Goal: Task Accomplishment & Management: Manage account settings

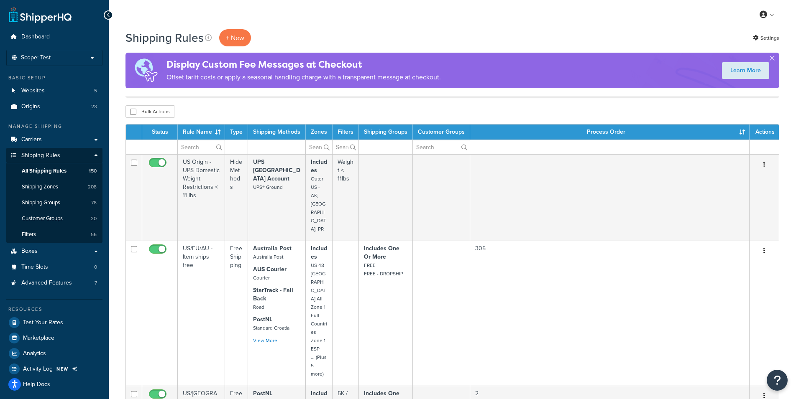
select select "1000"
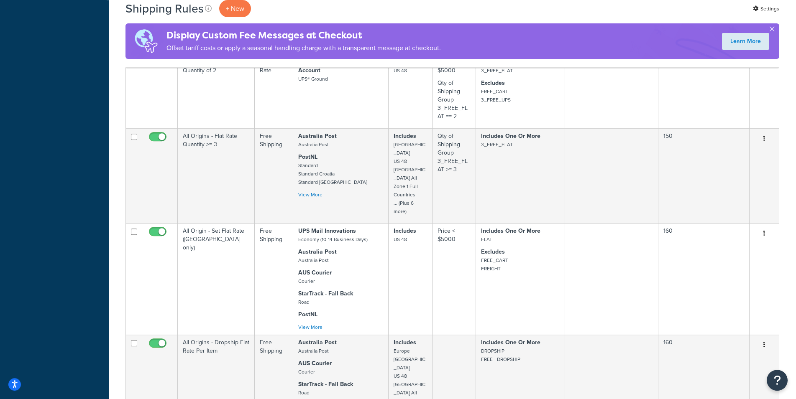
scroll to position [825, 0]
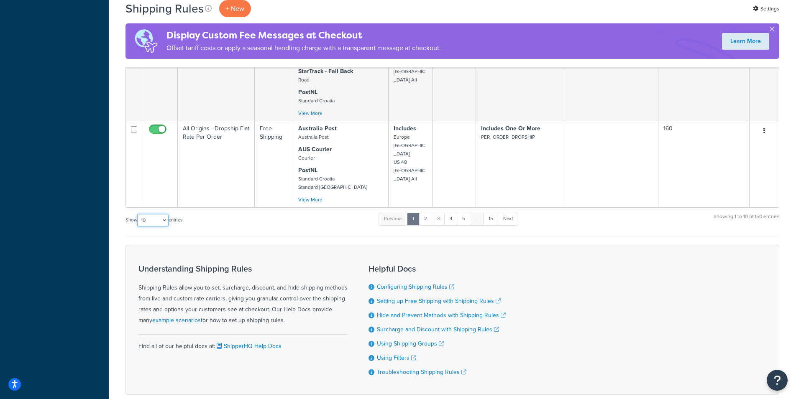
click at [137, 214] on select "10 15 25 50 100 1000" at bounding box center [152, 220] width 31 height 13
select select "1000"
click option "1000" at bounding box center [0, 0] width 0 height 0
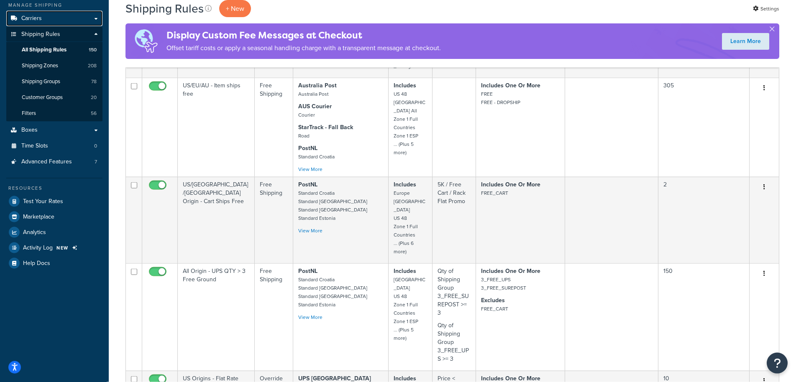
scroll to position [0, 0]
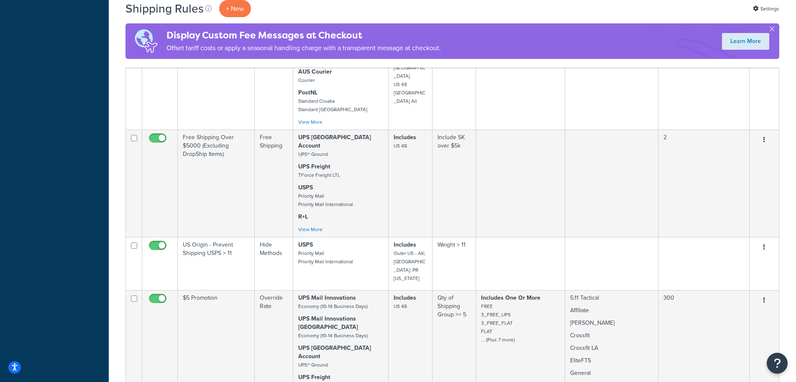
scroll to position [1193, 0]
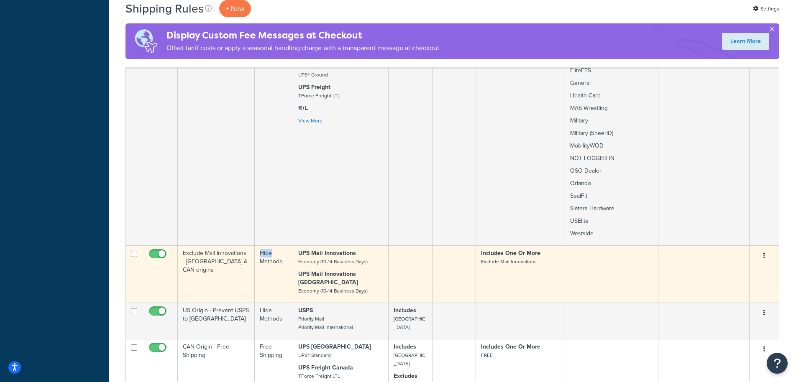
click at [765, 253] on icon "button" at bounding box center [764, 256] width 2 height 6
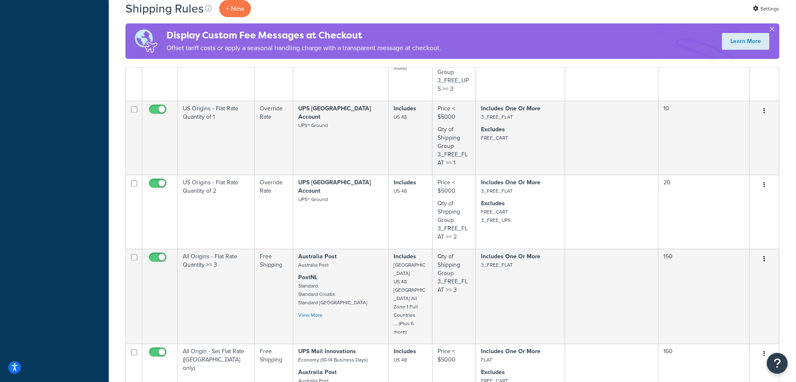
scroll to position [0, 0]
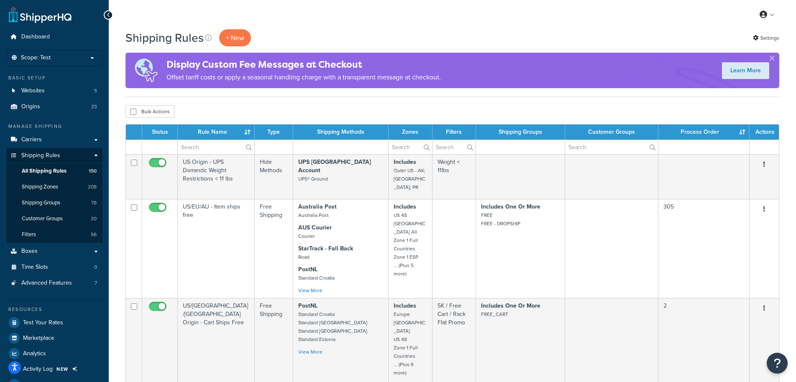
click at [356, 27] on div "My Profile Billing Global Settings Contact Us Logout" at bounding box center [452, 14] width 687 height 29
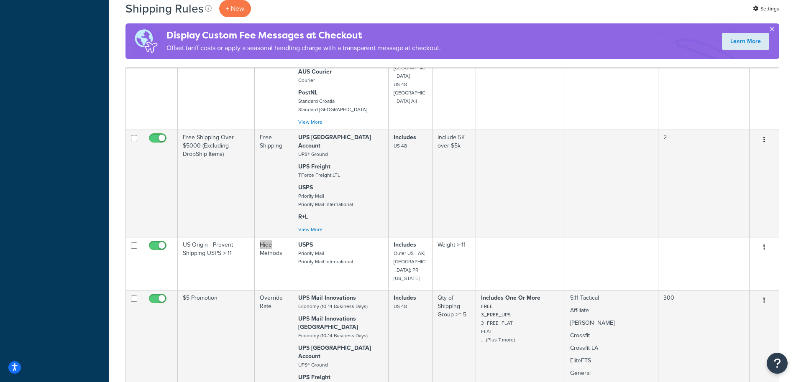
scroll to position [1193, 0]
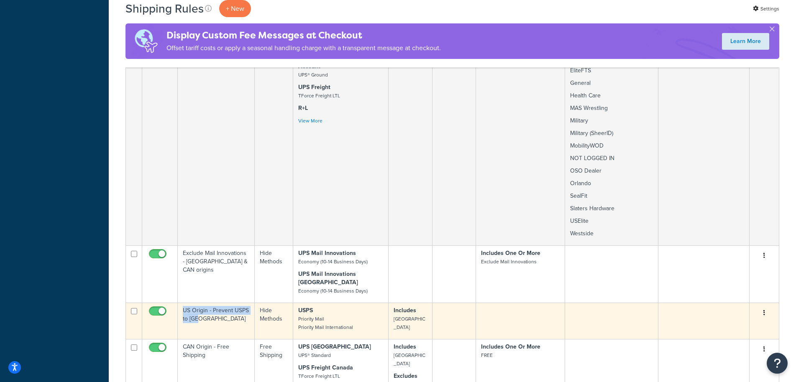
drag, startPoint x: 214, startPoint y: 250, endPoint x: 184, endPoint y: 238, distance: 32.3
click at [184, 303] on td "US Origin - Prevent USPS to CAN" at bounding box center [216, 321] width 77 height 36
copy td "US Origin - Prevent USPS to CAN"
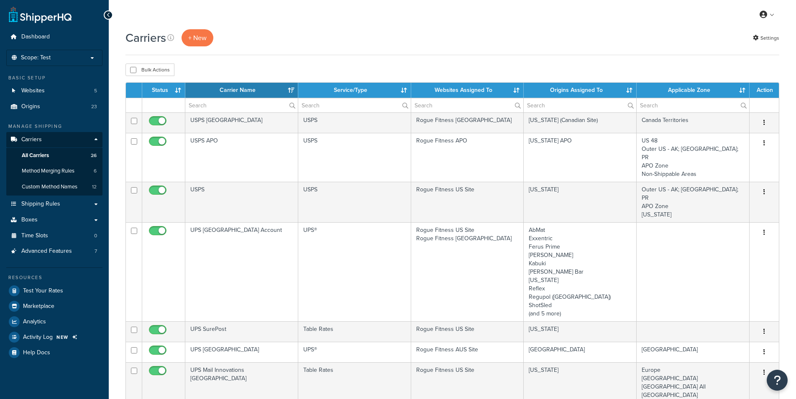
select select "15"
click at [488, 88] on th "Websites Assigned To" at bounding box center [467, 90] width 113 height 15
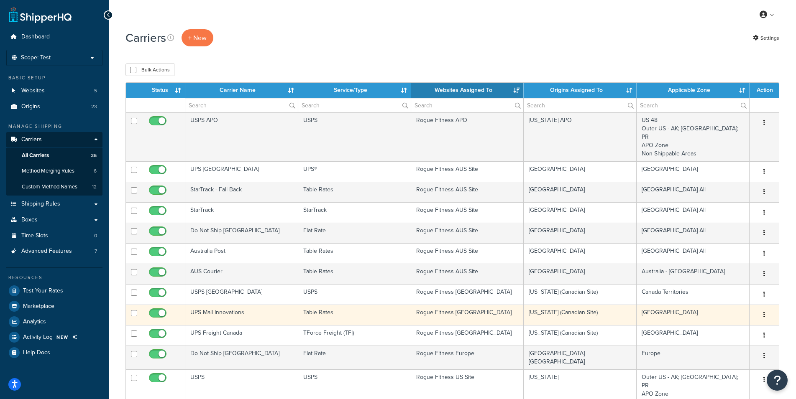
click at [445, 308] on td "Rogue Fitness [GEOGRAPHIC_DATA]" at bounding box center [467, 315] width 113 height 20
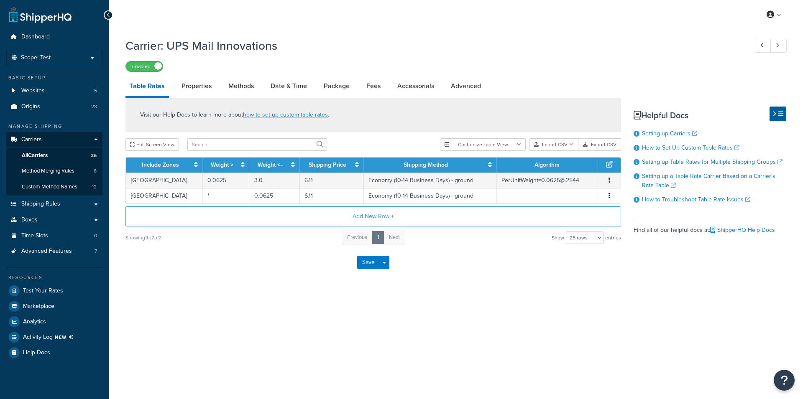
select select "25"
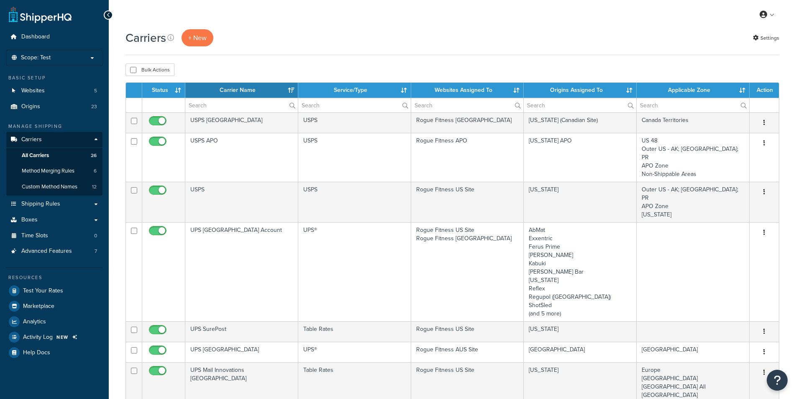
select select "15"
click at [497, 93] on th "Websites Assigned To" at bounding box center [467, 90] width 113 height 15
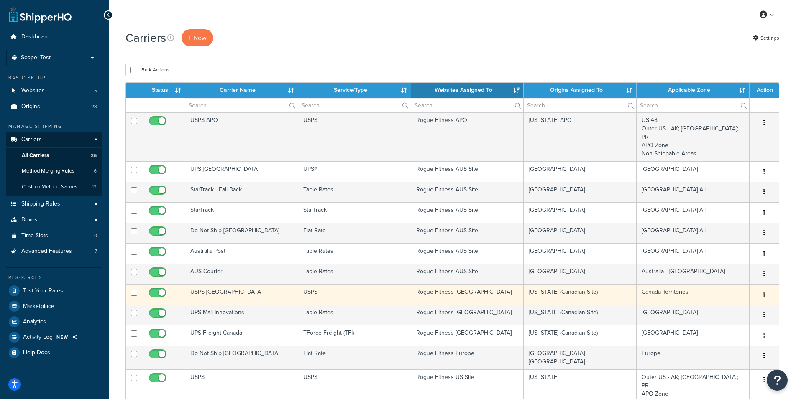
click at [454, 290] on td "Rogue Fitness Canada" at bounding box center [467, 294] width 113 height 20
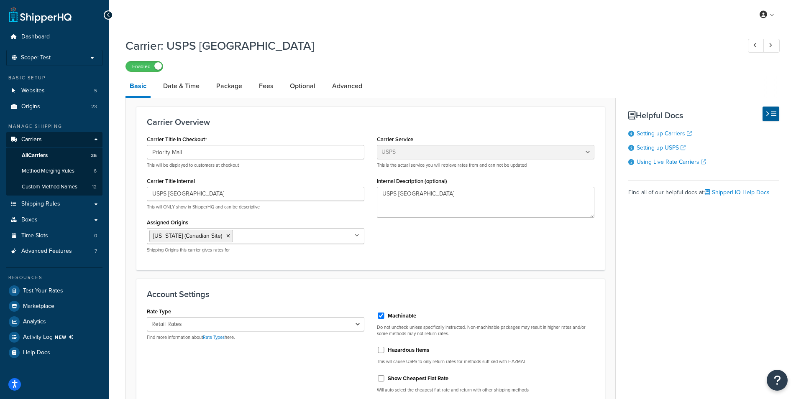
select select "usps"
click at [190, 87] on link "Date & Time" at bounding box center [181, 86] width 45 height 20
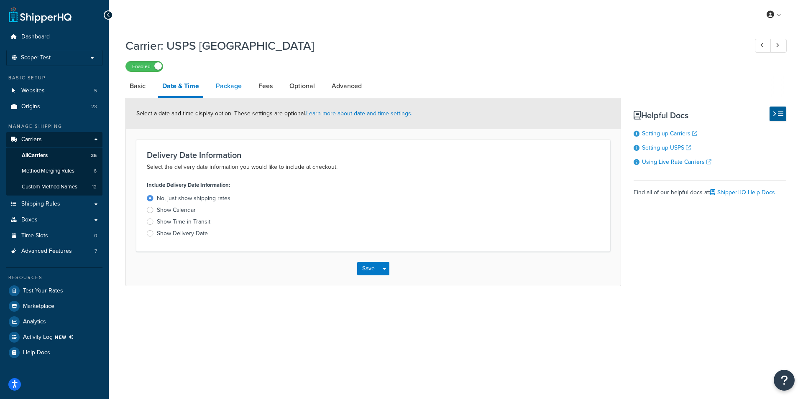
click at [234, 87] on link "Package" at bounding box center [229, 86] width 34 height 20
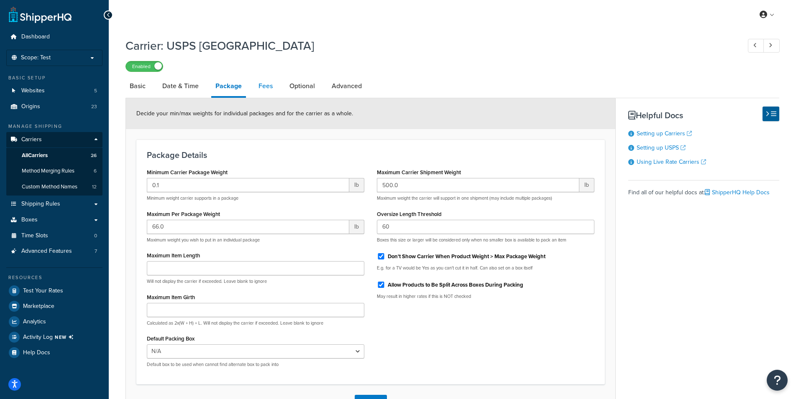
click at [272, 84] on link "Fees" at bounding box center [265, 86] width 23 height 20
select select "AFTER"
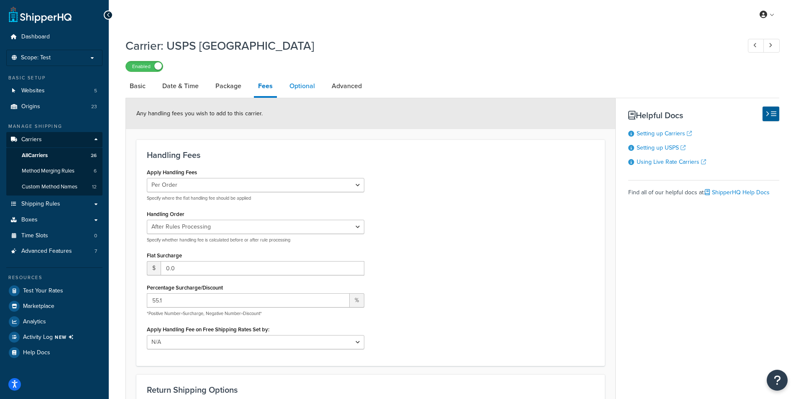
click at [300, 88] on link "Optional" at bounding box center [302, 86] width 34 height 20
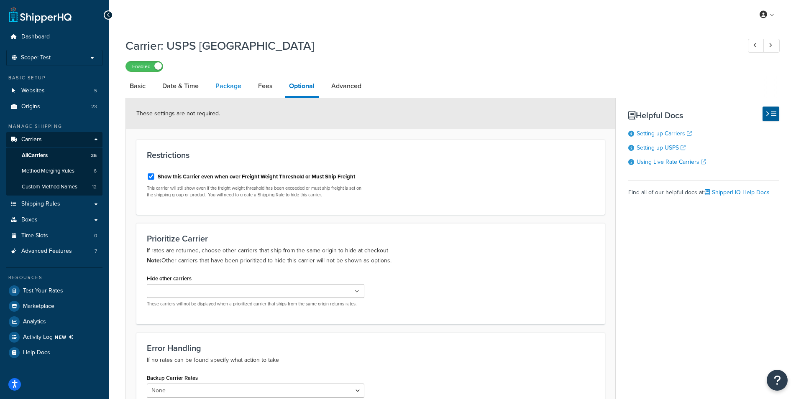
click at [230, 88] on link "Package" at bounding box center [228, 86] width 34 height 20
select select "AFTER"
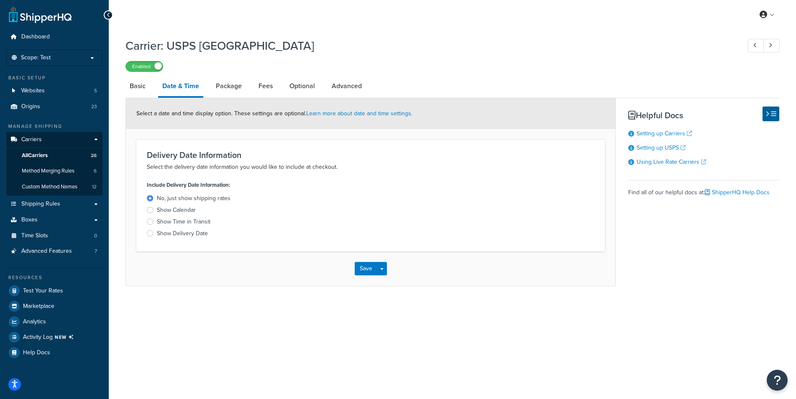
select select "usps"
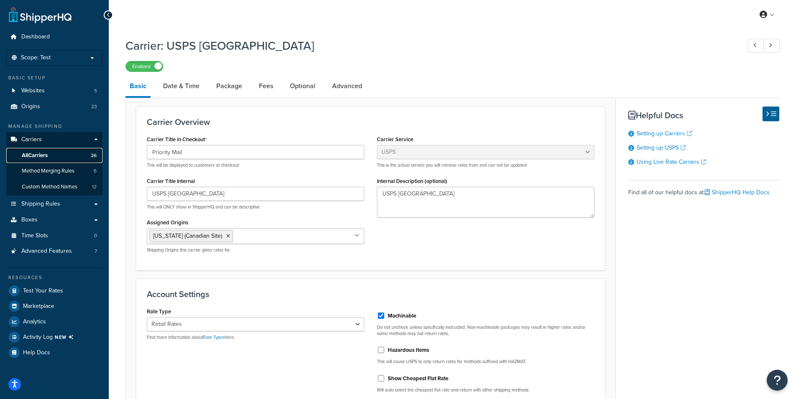
click at [43, 154] on span "All Carriers" at bounding box center [35, 155] width 26 height 7
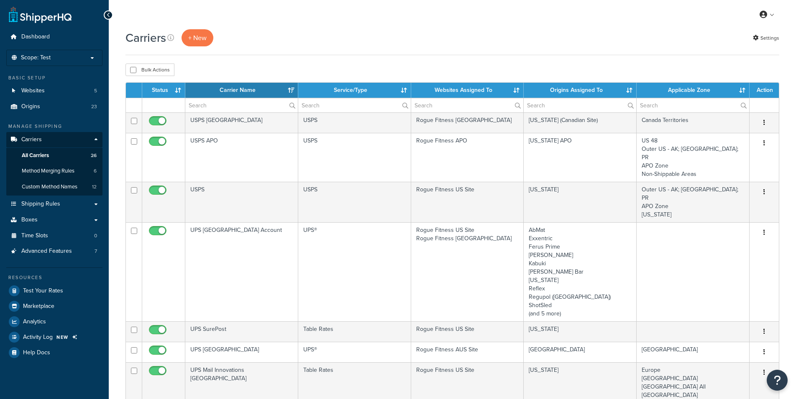
select select "15"
click at [479, 90] on th "Websites Assigned To" at bounding box center [467, 90] width 113 height 15
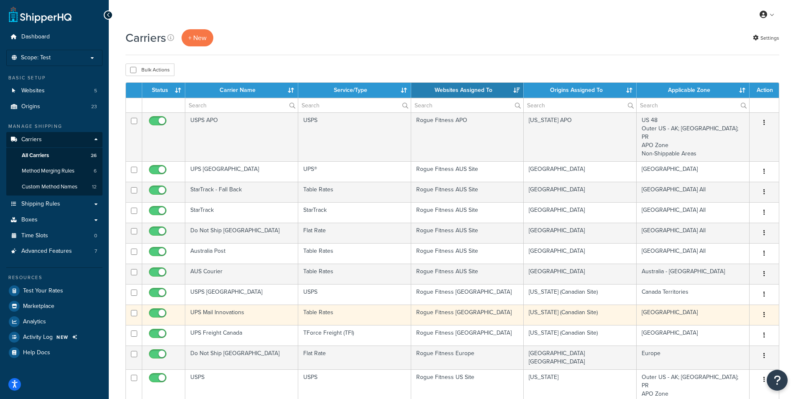
click at [458, 309] on td "Rogue Fitness Canada" at bounding box center [467, 315] width 113 height 20
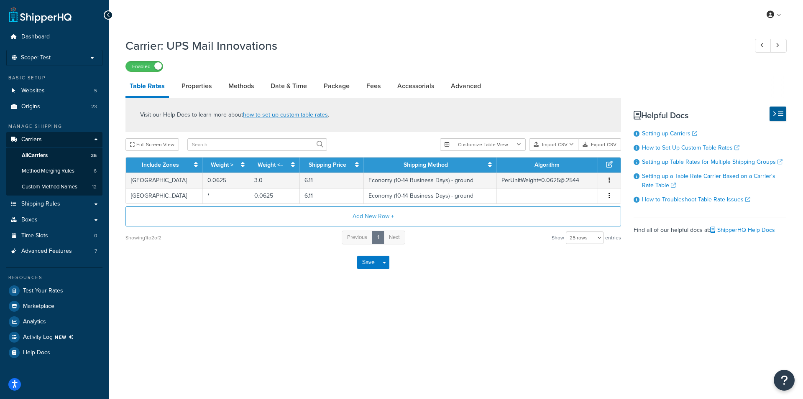
select select "25"
click at [199, 90] on link "Properties" at bounding box center [196, 86] width 38 height 20
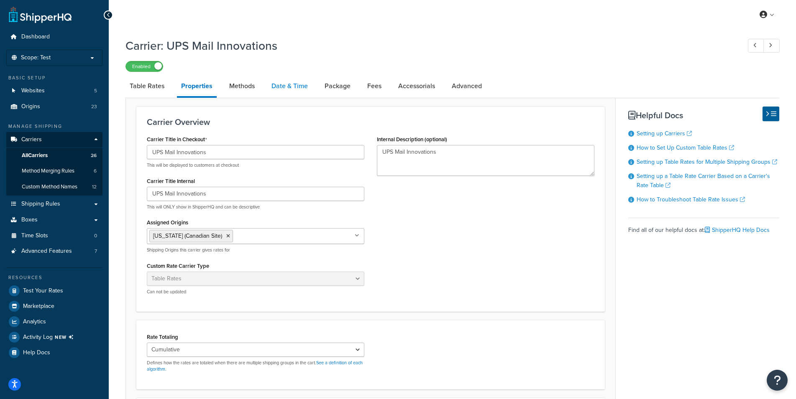
click at [280, 87] on link "Date & Time" at bounding box center [289, 86] width 45 height 20
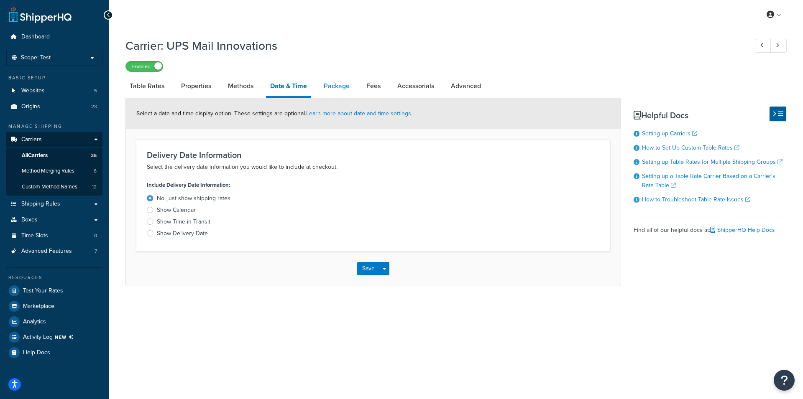
click at [331, 90] on link "Package" at bounding box center [337, 86] width 34 height 20
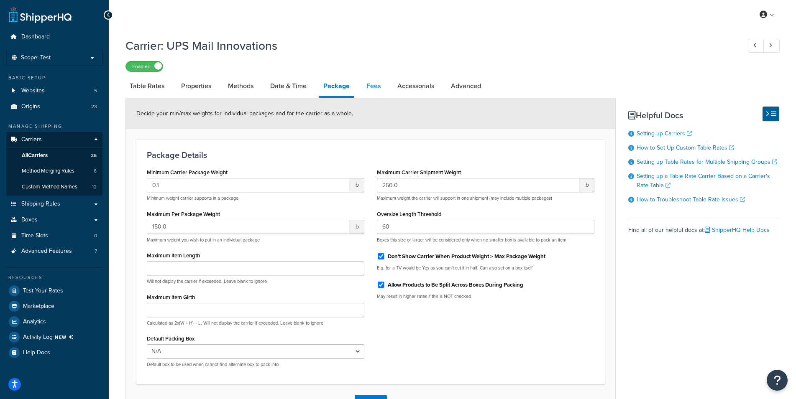
click at [379, 88] on link "Fees" at bounding box center [373, 86] width 23 height 20
select select "AFTER"
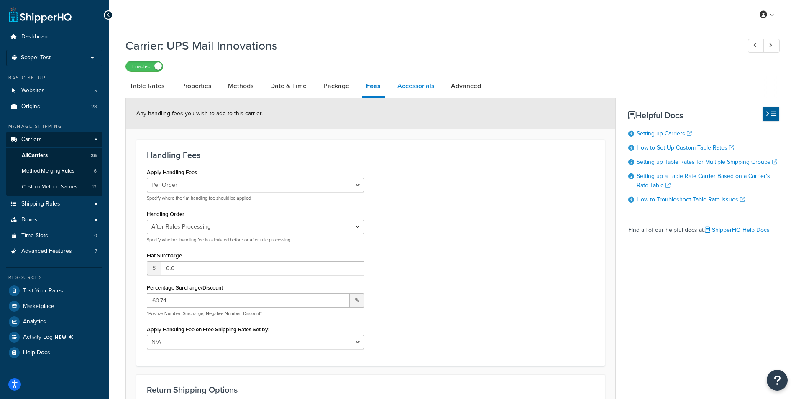
click at [407, 86] on link "Accessorials" at bounding box center [415, 86] width 45 height 20
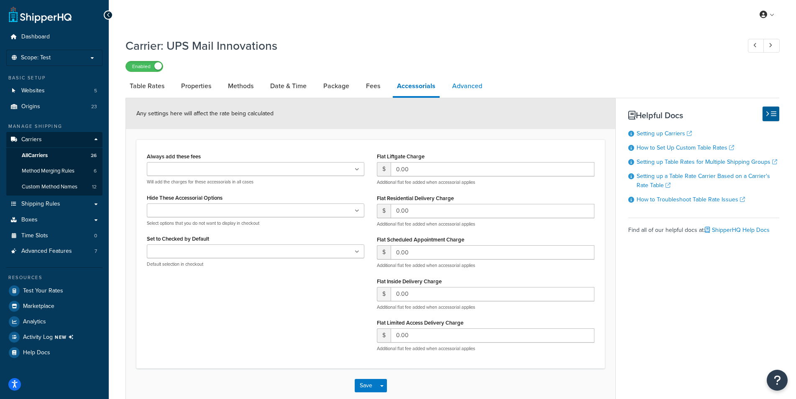
click at [456, 79] on link "Advanced" at bounding box center [467, 86] width 38 height 20
select select "false"
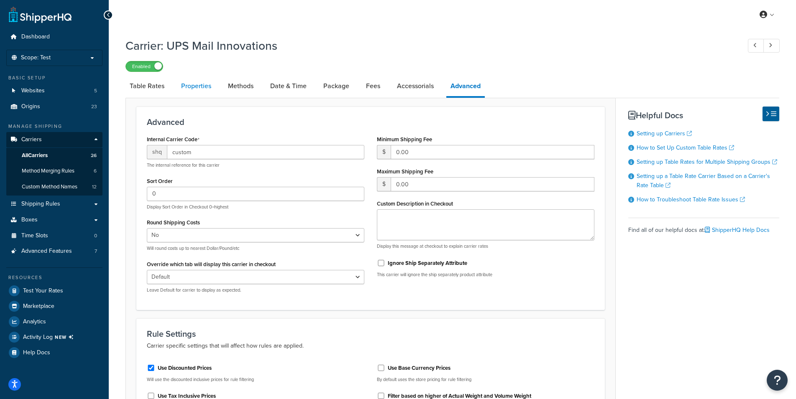
click at [205, 85] on link "Properties" at bounding box center [196, 86] width 38 height 20
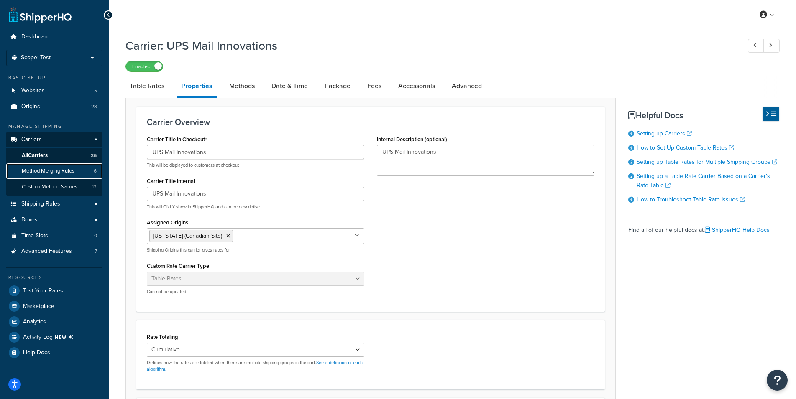
click at [50, 171] on span "Method Merging Rules" at bounding box center [48, 171] width 53 height 7
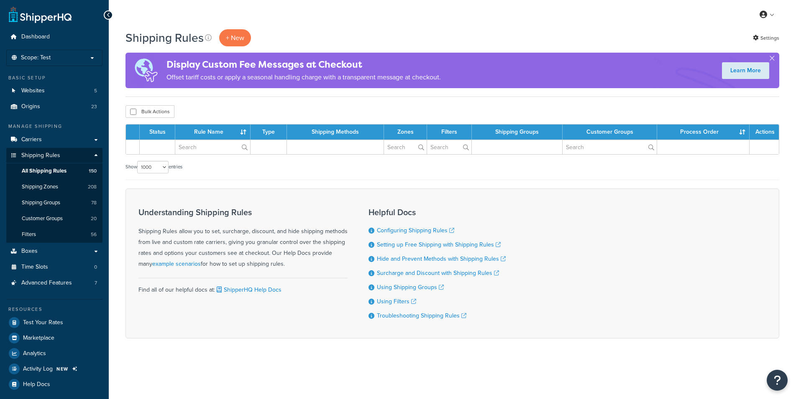
select select "1000"
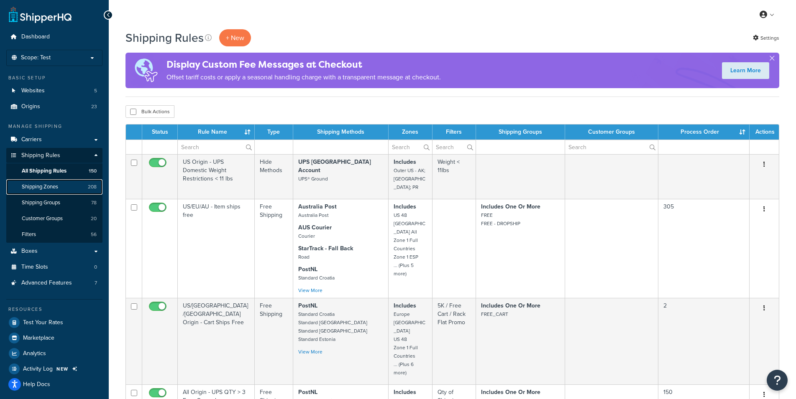
click at [54, 188] on span "Shipping Zones" at bounding box center [40, 187] width 36 height 7
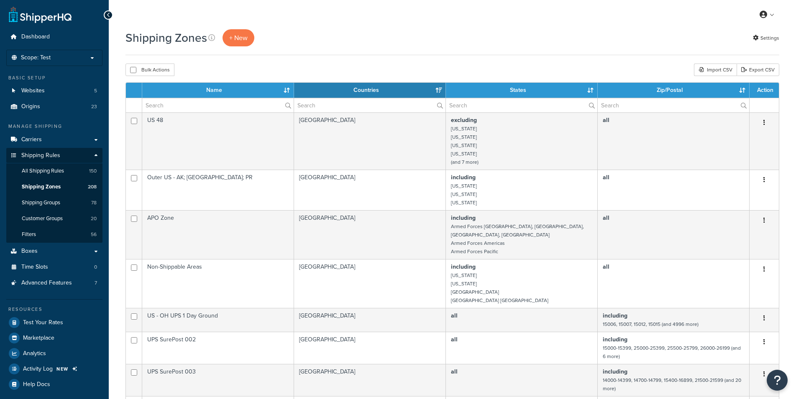
select select "15"
click at [203, 106] on input "text" at bounding box center [217, 105] width 151 height 14
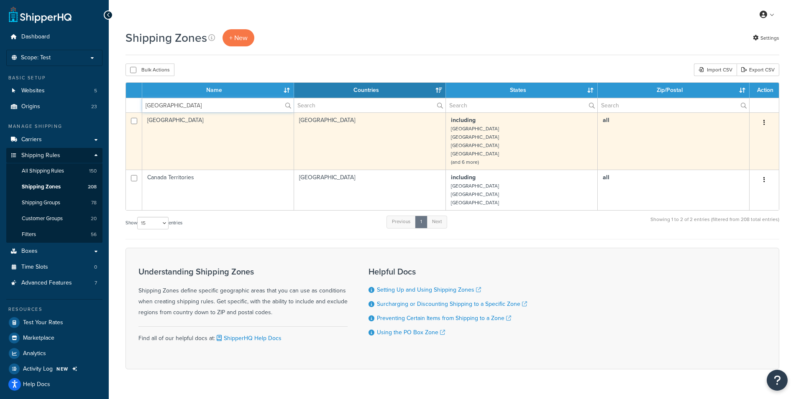
type input "[GEOGRAPHIC_DATA]"
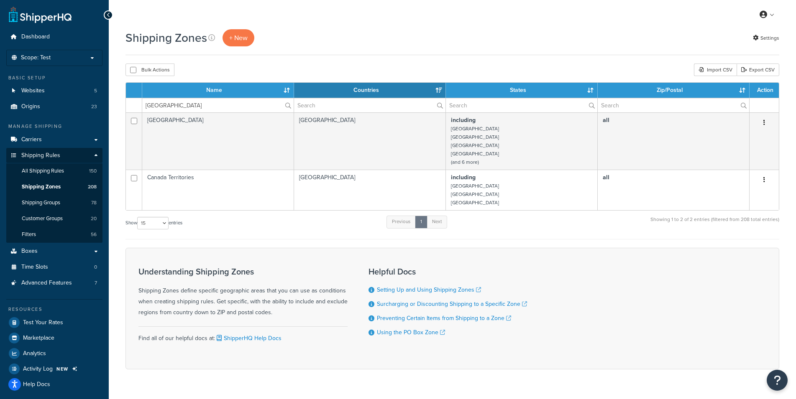
click at [543, 147] on td "including [GEOGRAPHIC_DATA] [GEOGRAPHIC_DATA] [GEOGRAPHIC_DATA] [GEOGRAPHIC_DAT…" at bounding box center [522, 141] width 152 height 57
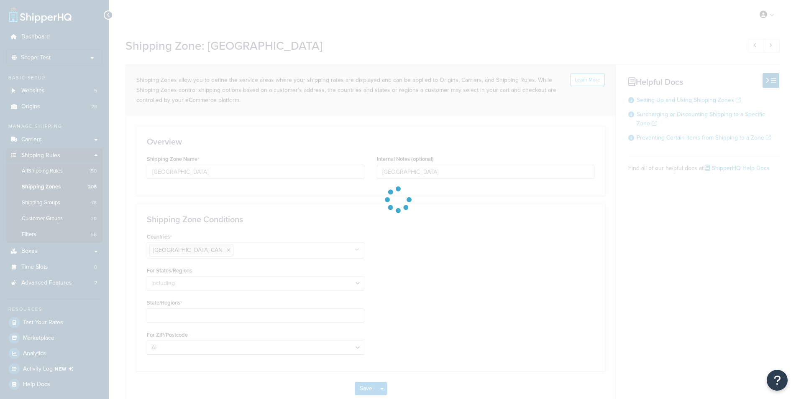
select select "including"
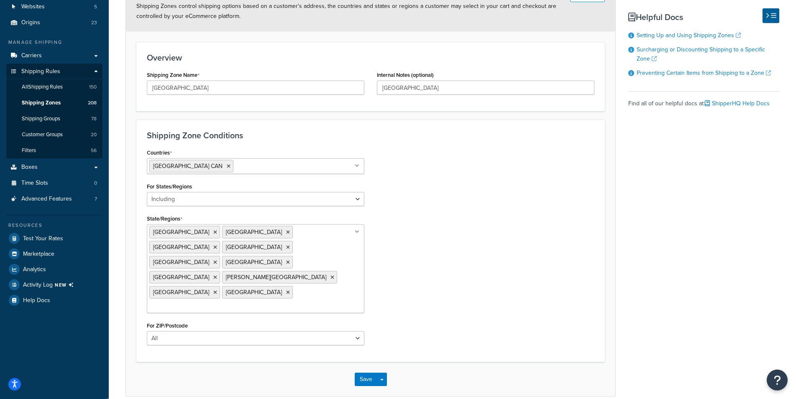
scroll to position [94, 0]
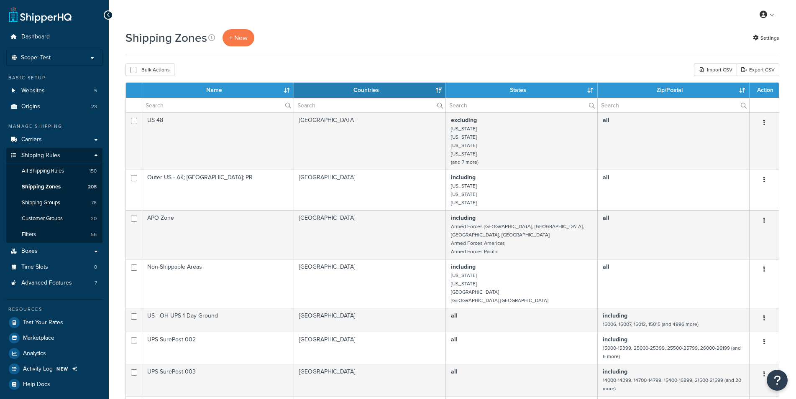
select select "15"
click at [313, 44] on div "Shipping Zones + New Settings" at bounding box center [452, 37] width 654 height 17
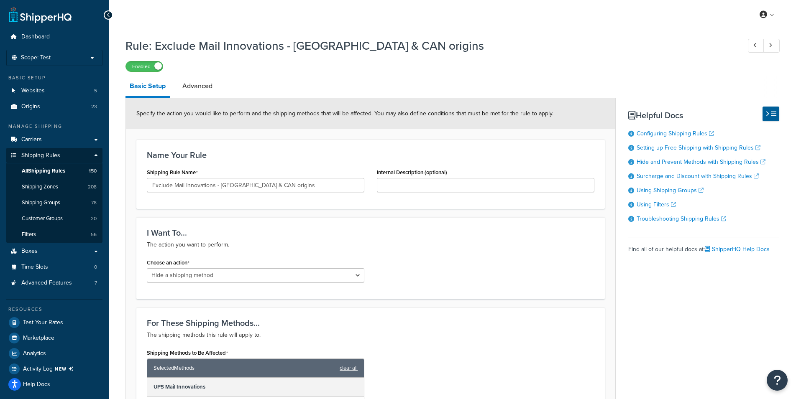
select select "HIDE"
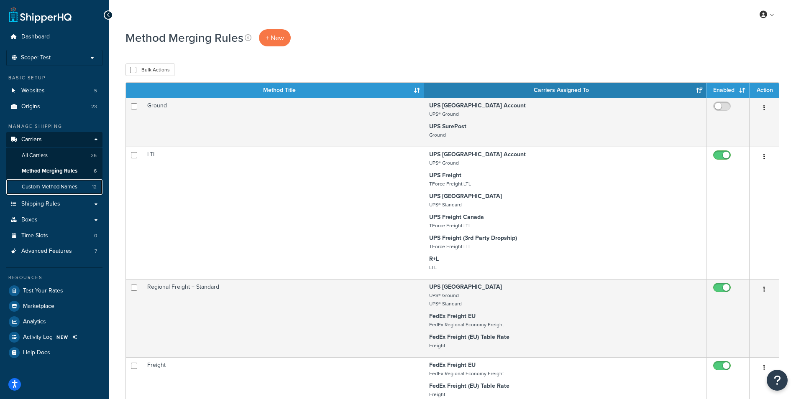
click at [53, 190] on span "Custom Method Names" at bounding box center [50, 187] width 56 height 7
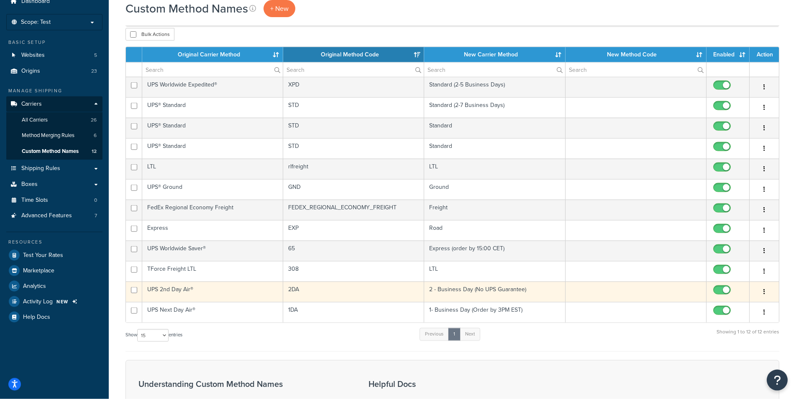
scroll to position [43, 0]
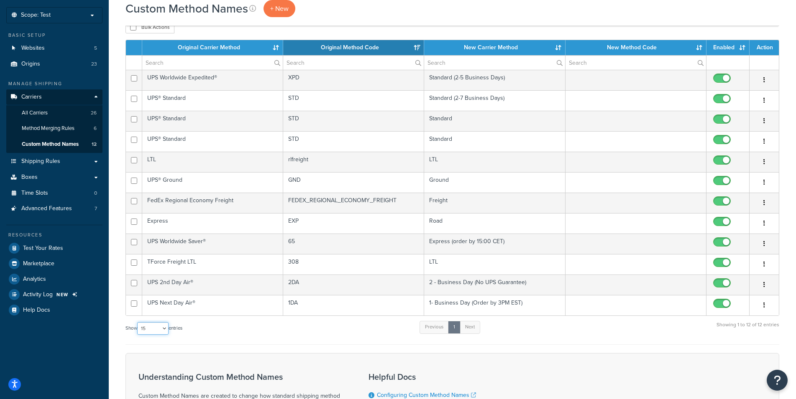
click at [137, 322] on select "10 15 25 50 100" at bounding box center [152, 328] width 31 height 13
select select "100"
click option "100" at bounding box center [0, 0] width 0 height 0
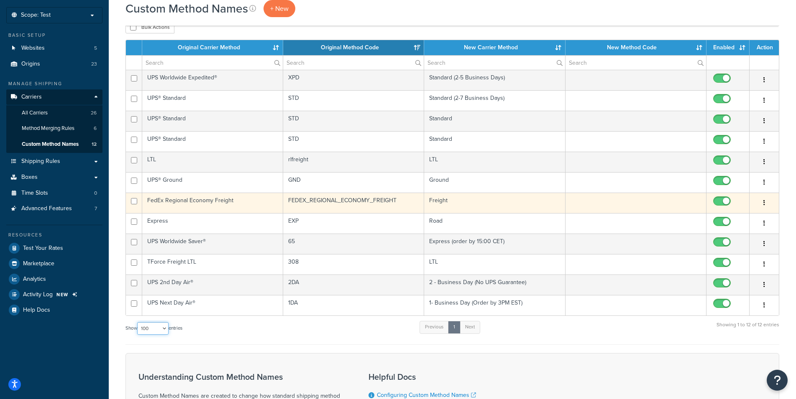
scroll to position [158, 0]
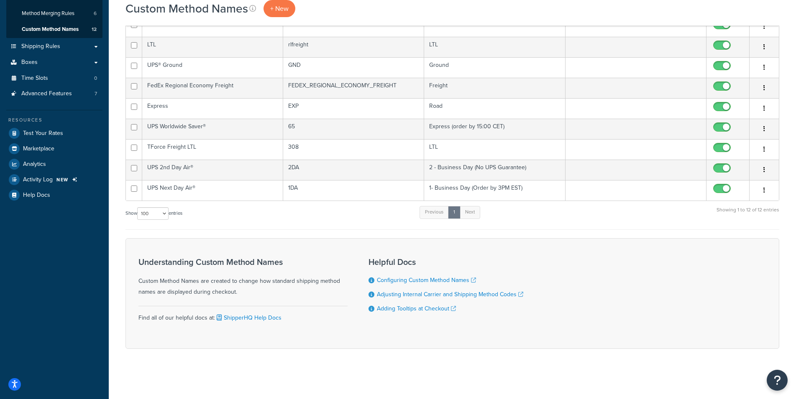
click at [281, 231] on form "Original Carrier Method Original Method Code New Carrier Method New Method Code…" at bounding box center [452, 137] width 654 height 425
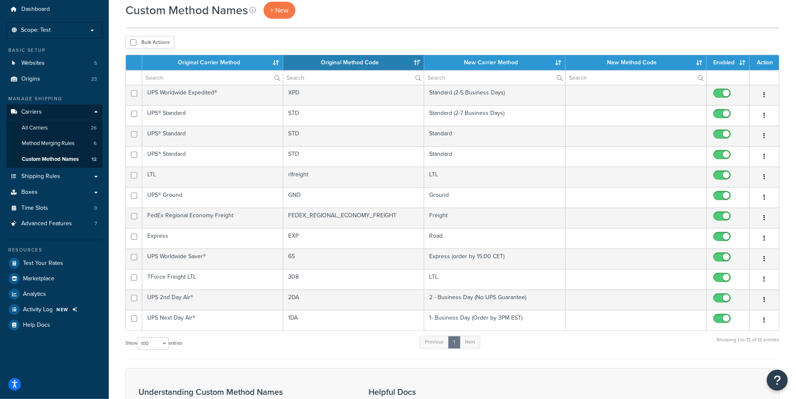
scroll to position [0, 0]
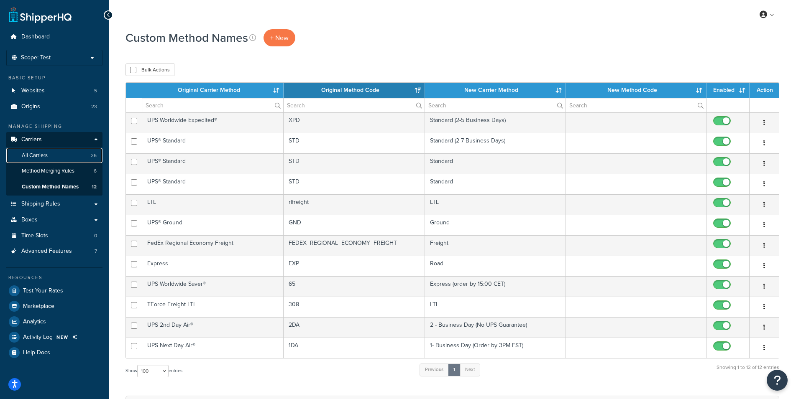
click at [33, 157] on span "All Carriers" at bounding box center [35, 155] width 26 height 7
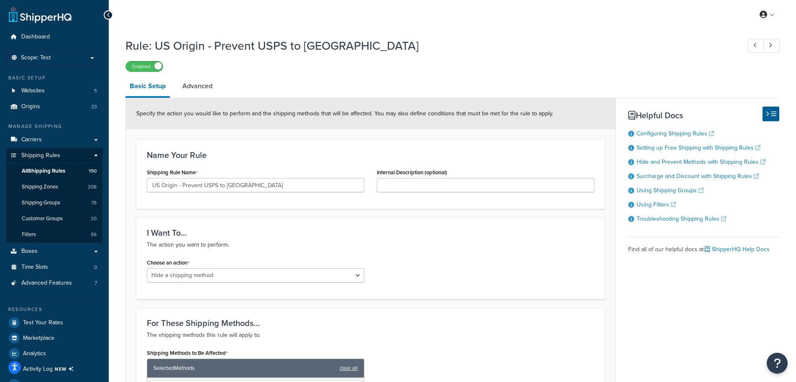
select select "HIDE"
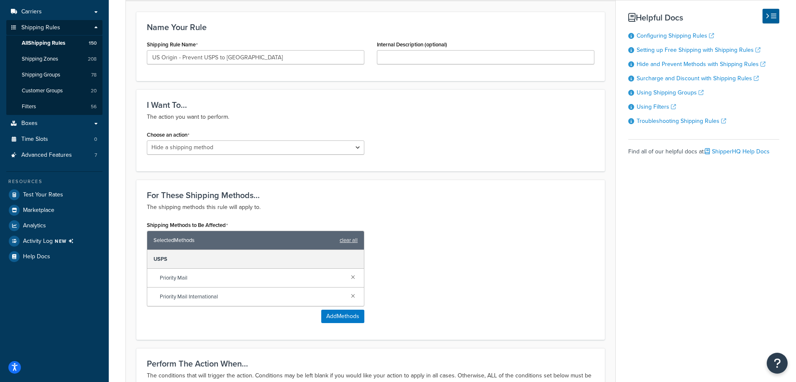
scroll to position [384, 0]
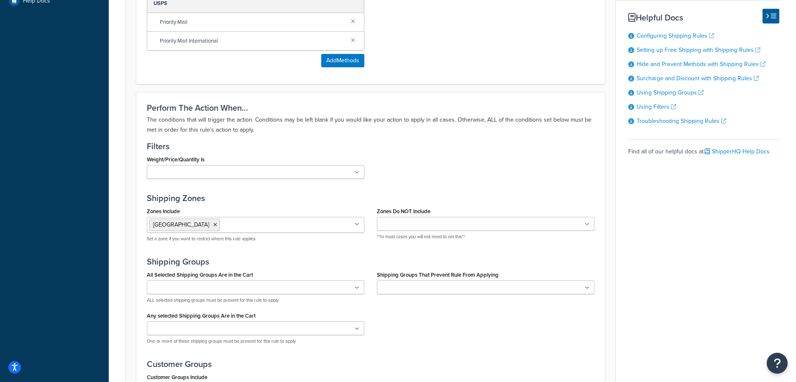
click at [233, 227] on input "Zones Include" at bounding box center [259, 224] width 74 height 9
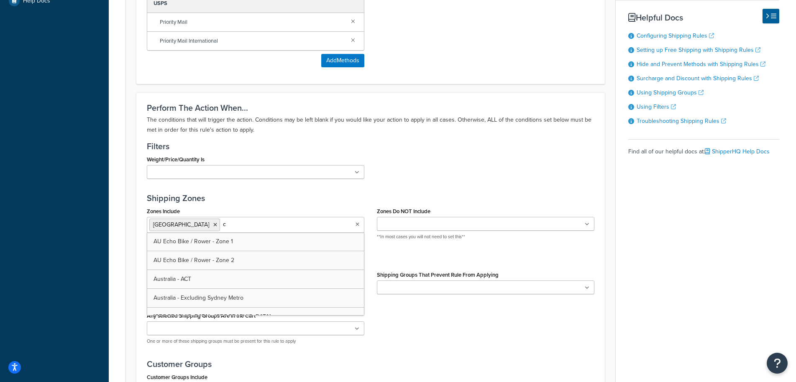
type input "ca"
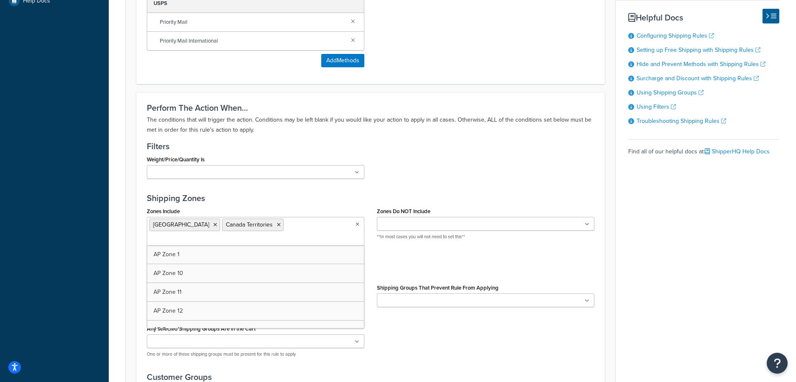
scroll to position [502, 0]
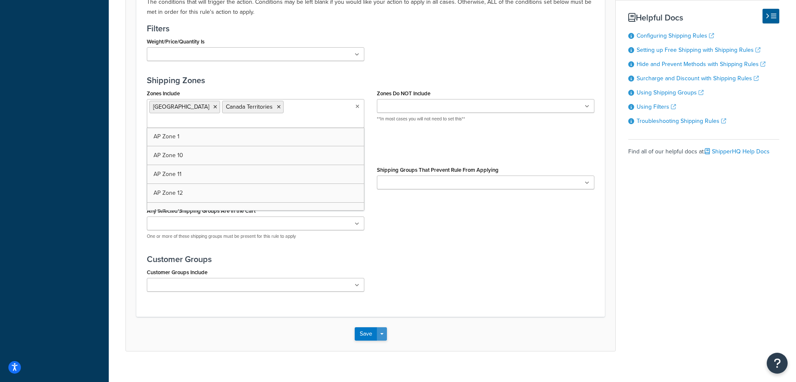
click at [385, 328] on button "Save Dropdown" at bounding box center [382, 334] width 10 height 13
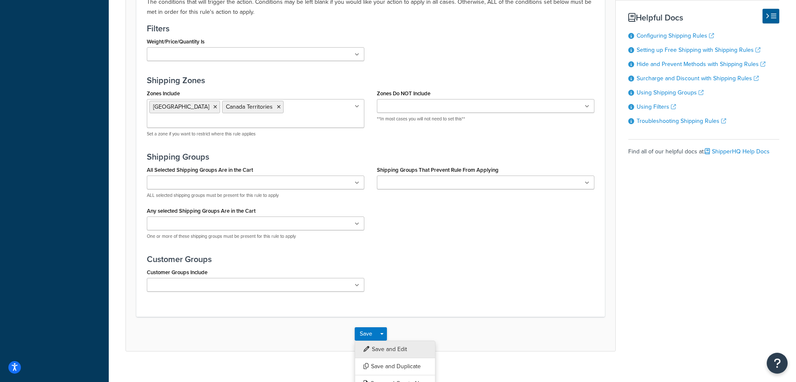
click at [385, 341] on button "Save and Edit" at bounding box center [395, 350] width 81 height 18
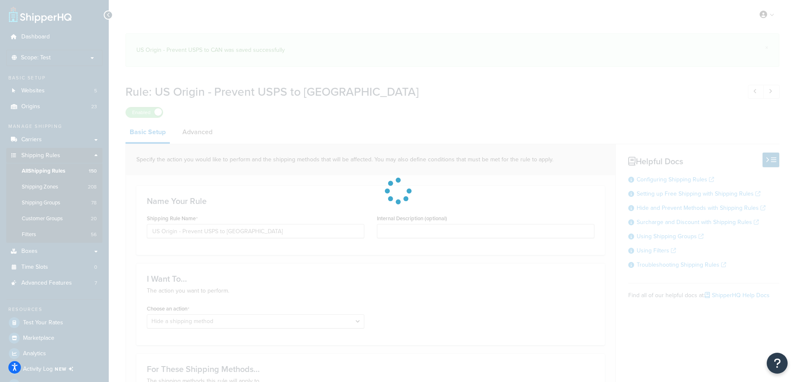
select select "HIDE"
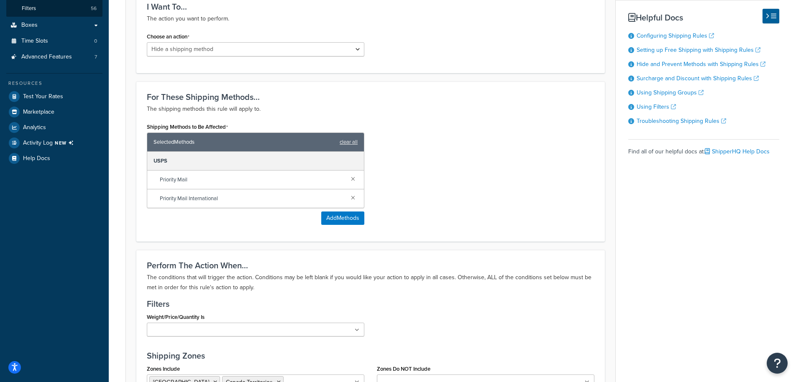
scroll to position [256, 0]
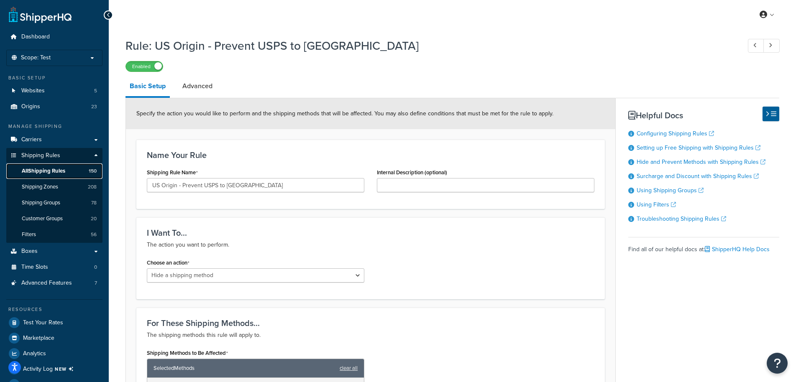
click at [52, 173] on span "All Shipping Rules" at bounding box center [43, 171] width 43 height 7
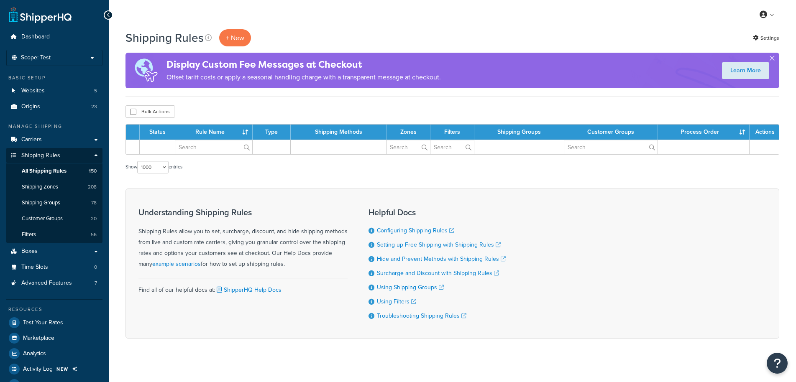
select select "1000"
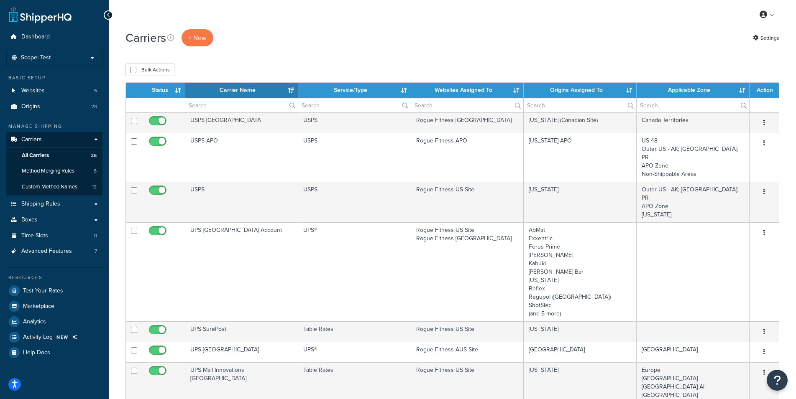
click at [467, 87] on th "Websites Assigned To" at bounding box center [467, 90] width 113 height 15
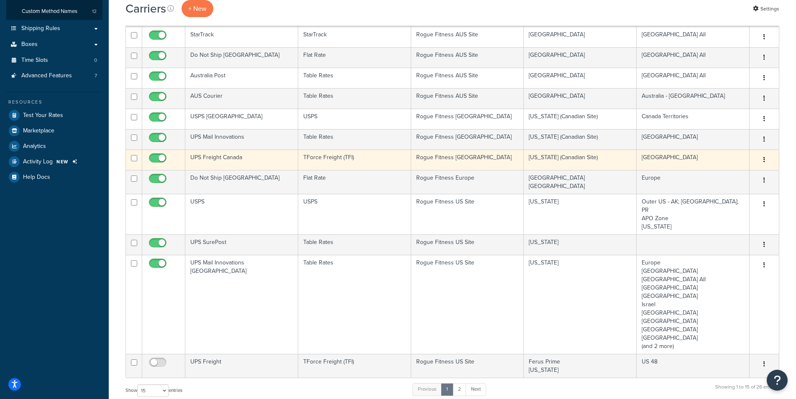
scroll to position [256, 0]
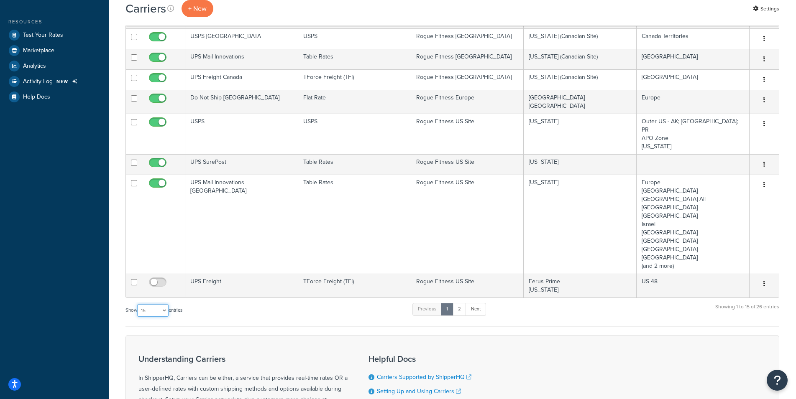
click at [137, 304] on select "10 15 25 50 100" at bounding box center [152, 310] width 31 height 13
select select "100"
click option "100" at bounding box center [0, 0] width 0 height 0
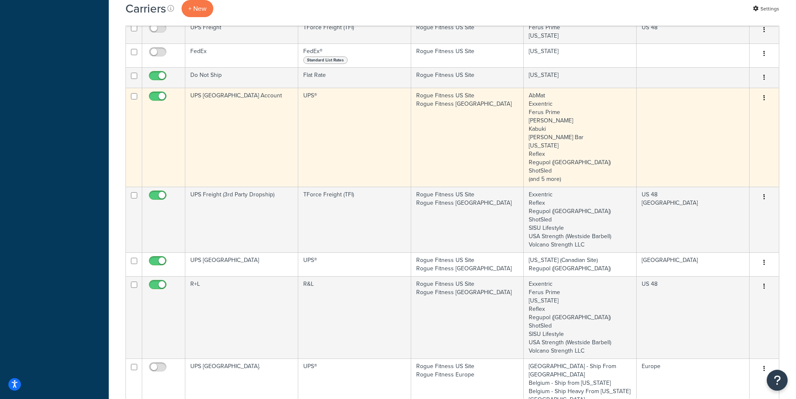
scroll to position [512, 0]
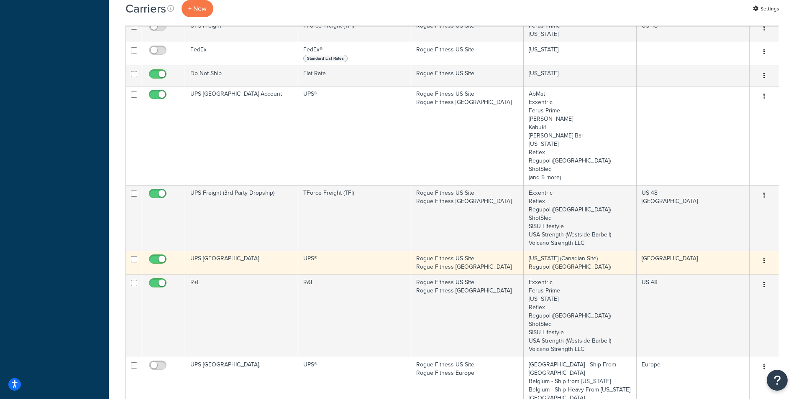
click at [484, 251] on td "Rogue Fitness US Site Rogue Fitness [GEOGRAPHIC_DATA]" at bounding box center [467, 263] width 113 height 24
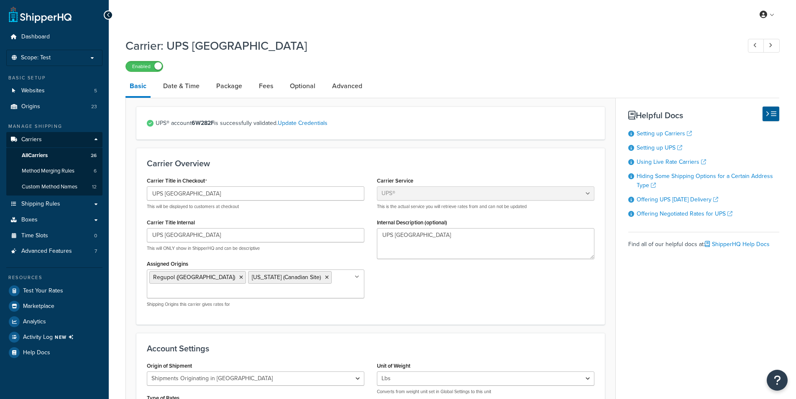
select select "ups"
select select "us"
select select "03"
drag, startPoint x: 184, startPoint y: 89, endPoint x: 222, endPoint y: 82, distance: 39.1
click at [184, 89] on link "Date & Time" at bounding box center [181, 86] width 45 height 20
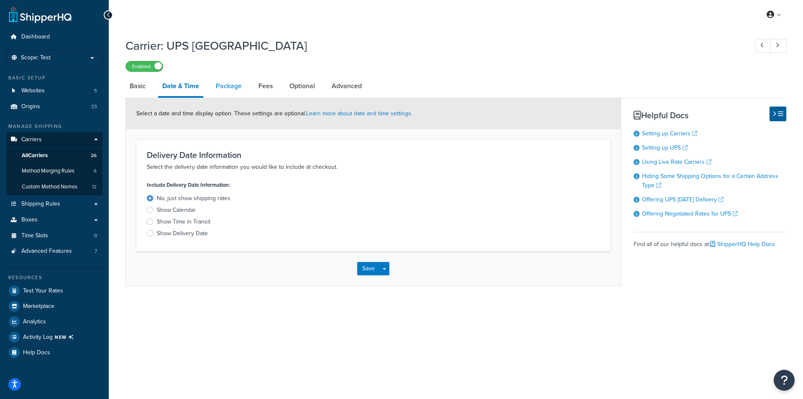
click at [227, 83] on link "Package" at bounding box center [229, 86] width 34 height 20
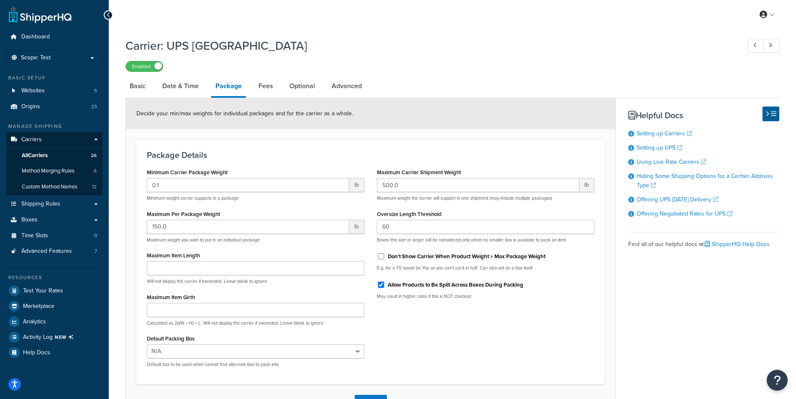
click at [277, 84] on li "Fees" at bounding box center [269, 86] width 31 height 20
click at [269, 88] on link "Fees" at bounding box center [265, 86] width 23 height 20
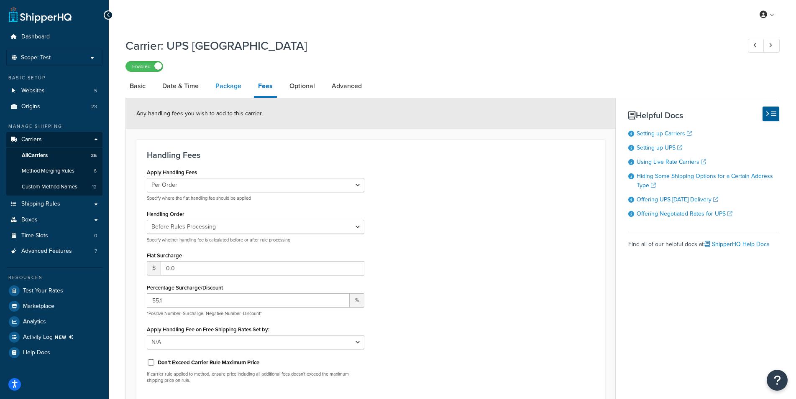
click at [232, 88] on link "Package" at bounding box center [228, 86] width 34 height 20
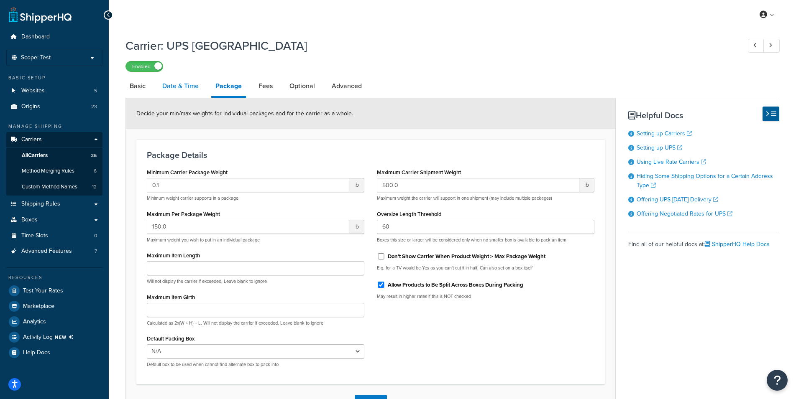
click at [174, 88] on link "Date & Time" at bounding box center [180, 86] width 45 height 20
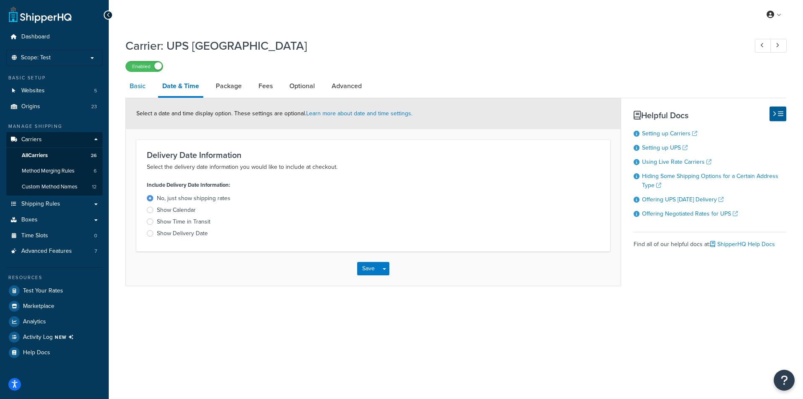
click at [137, 88] on link "Basic" at bounding box center [137, 86] width 24 height 20
select select "ups"
select select "us"
select select "03"
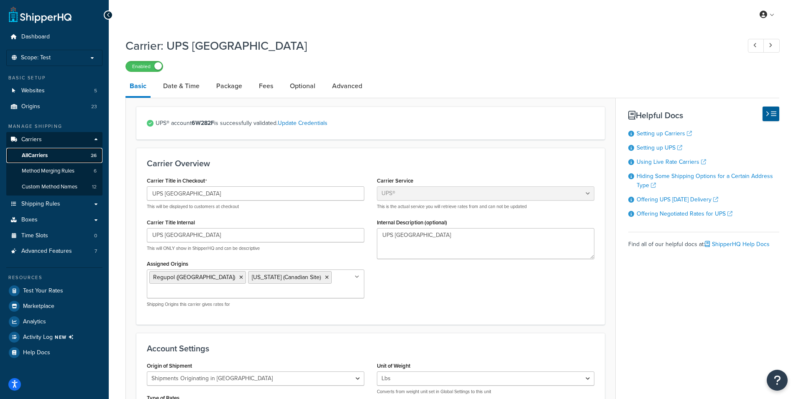
click at [41, 156] on span "All Carriers" at bounding box center [35, 155] width 26 height 7
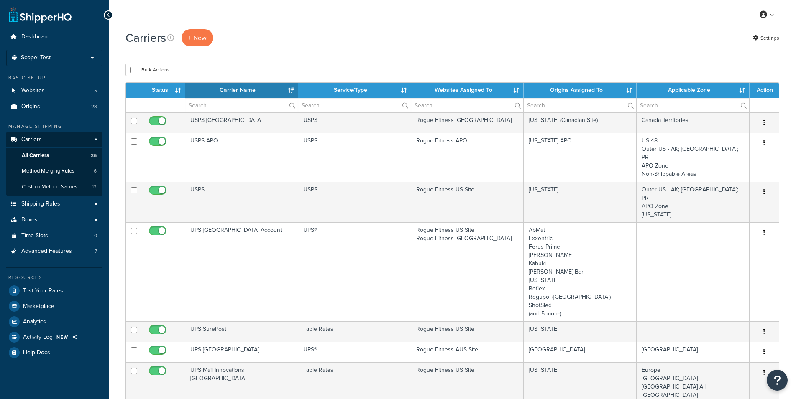
select select "15"
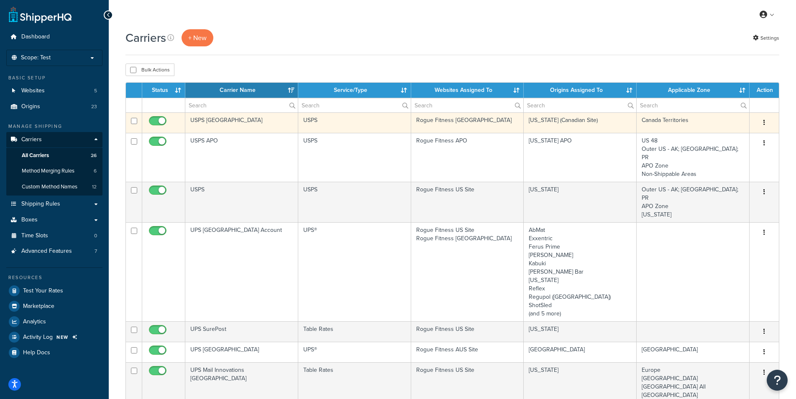
click at [763, 123] on button "button" at bounding box center [764, 122] width 12 height 13
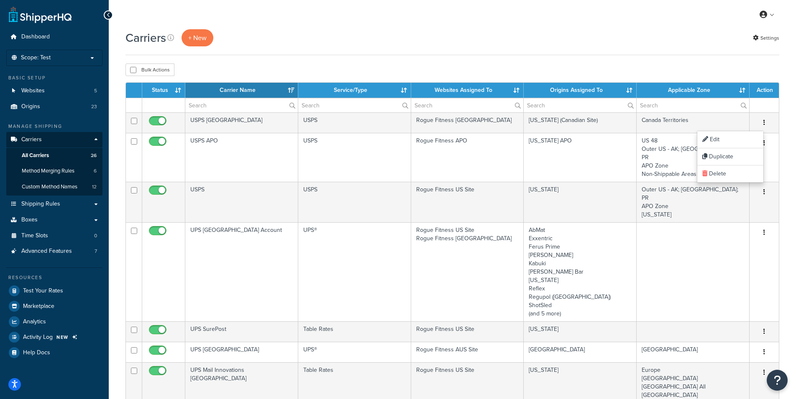
click at [501, 87] on th "Websites Assigned To" at bounding box center [467, 90] width 113 height 15
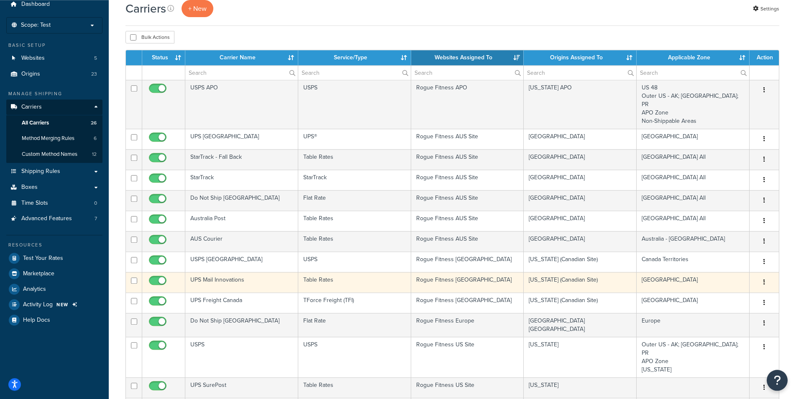
scroll to position [43, 0]
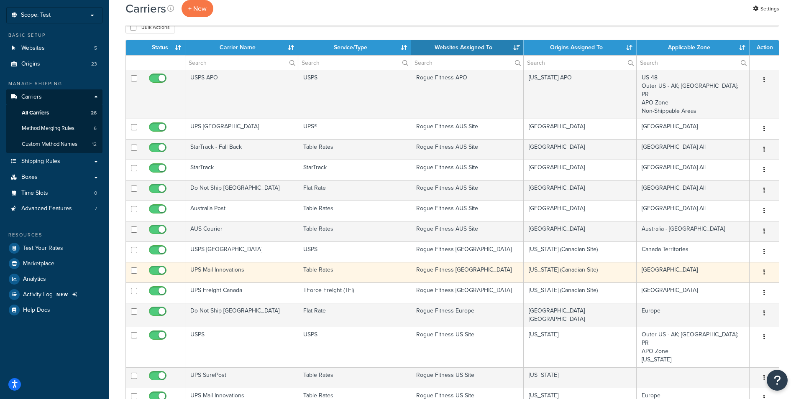
click at [767, 266] on button "button" at bounding box center [764, 272] width 12 height 13
click at [608, 262] on td "[US_STATE] (Canadian Site)" at bounding box center [580, 272] width 113 height 20
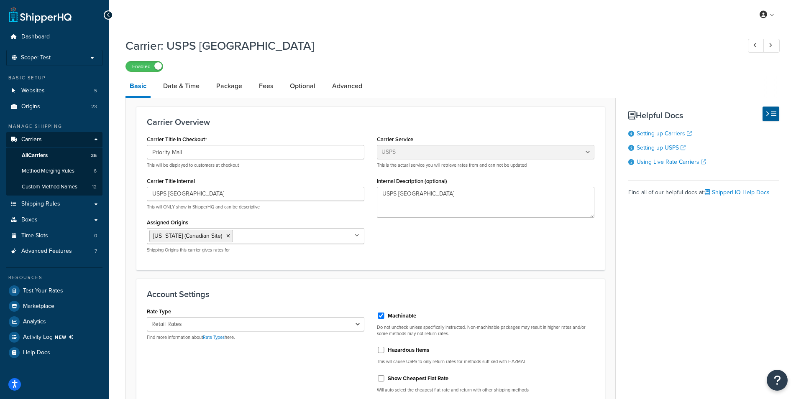
select select "usps"
drag, startPoint x: 249, startPoint y: 51, endPoint x: 166, endPoint y: 53, distance: 82.9
click at [166, 53] on h1 "Carrier: USPS [GEOGRAPHIC_DATA]" at bounding box center [428, 46] width 607 height 16
copy h1 "USPS [GEOGRAPHIC_DATA]"
click at [226, 90] on link "Package" at bounding box center [229, 86] width 34 height 20
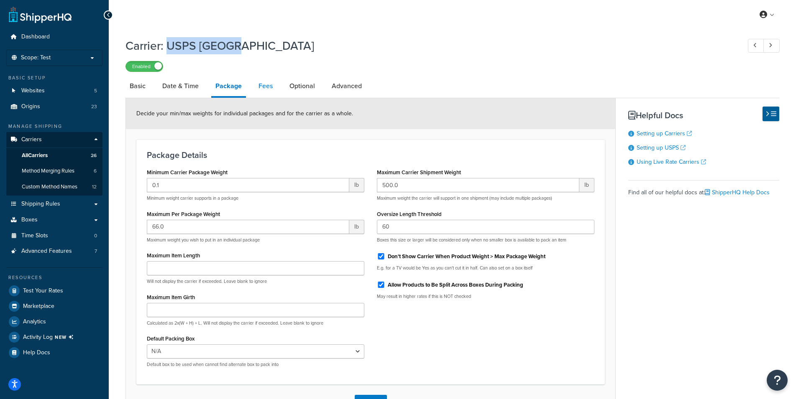
click at [268, 91] on link "Fees" at bounding box center [265, 86] width 23 height 20
select select "AFTER"
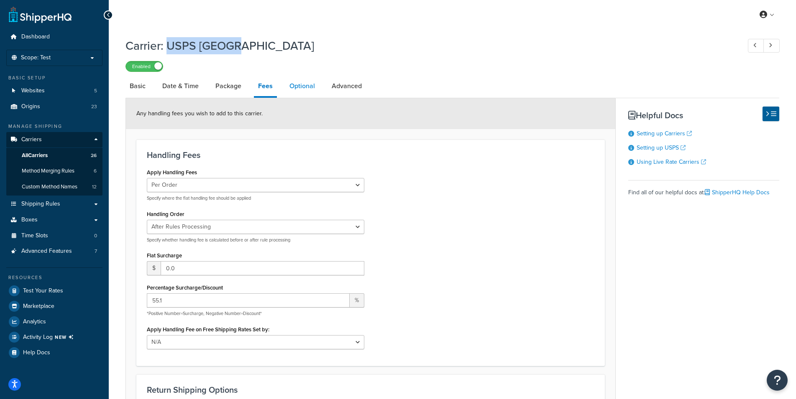
click at [299, 86] on link "Optional" at bounding box center [302, 86] width 34 height 20
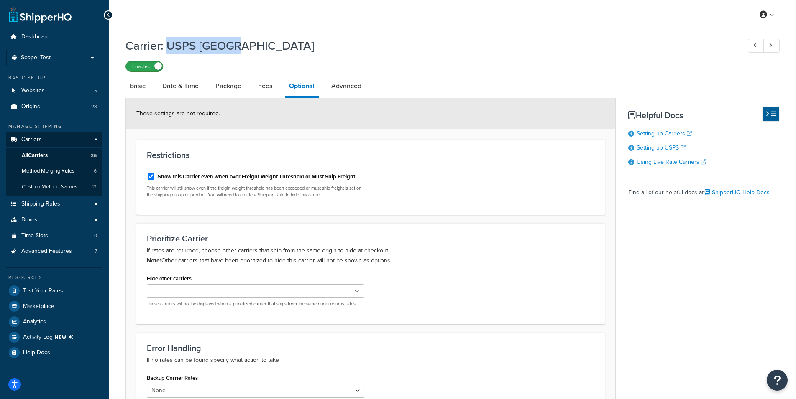
click at [150, 66] on label "Enabled" at bounding box center [144, 66] width 37 height 10
click at [155, 67] on label "Disabled" at bounding box center [144, 66] width 37 height 10
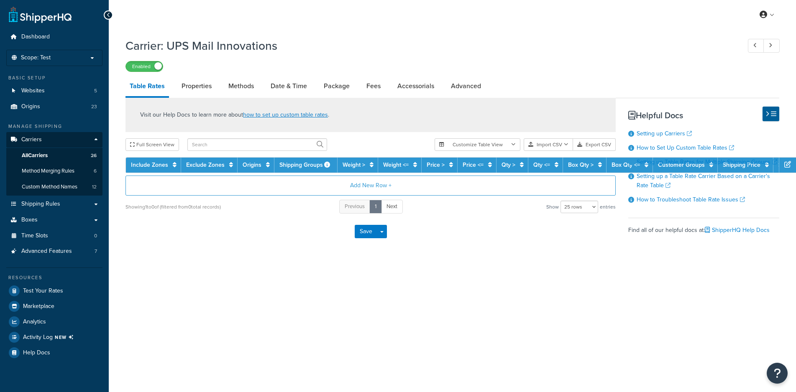
select select "25"
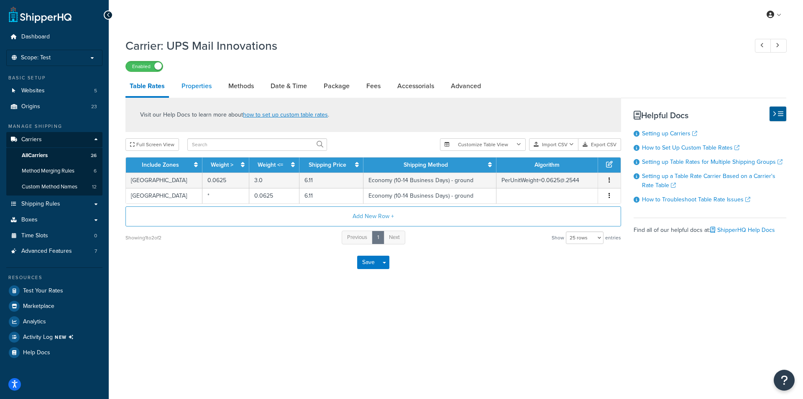
click at [197, 91] on link "Properties" at bounding box center [196, 86] width 38 height 20
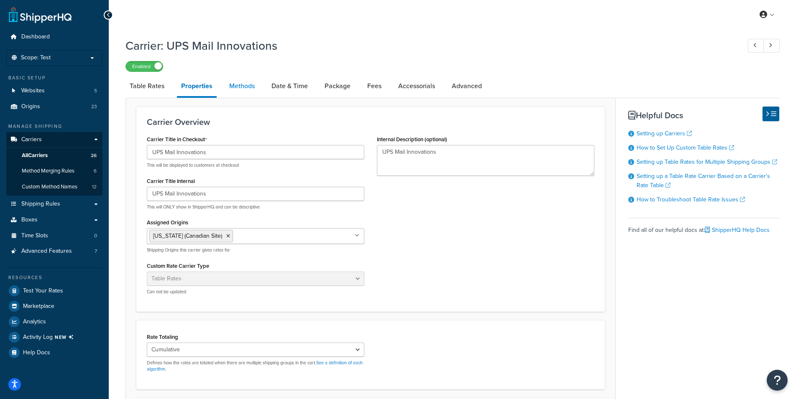
click at [245, 85] on link "Methods" at bounding box center [242, 86] width 34 height 20
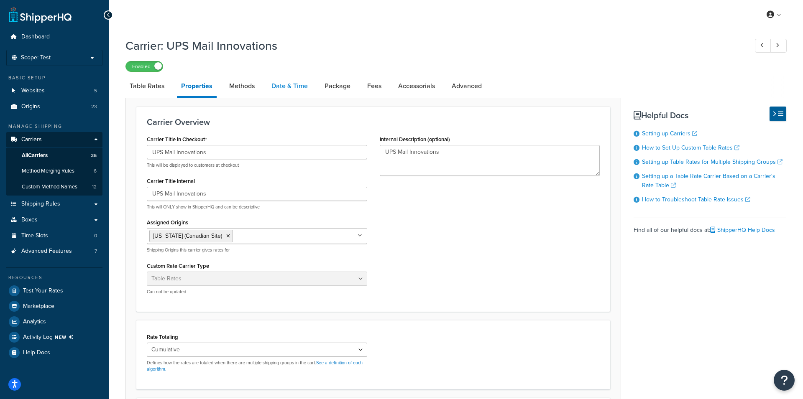
select select "25"
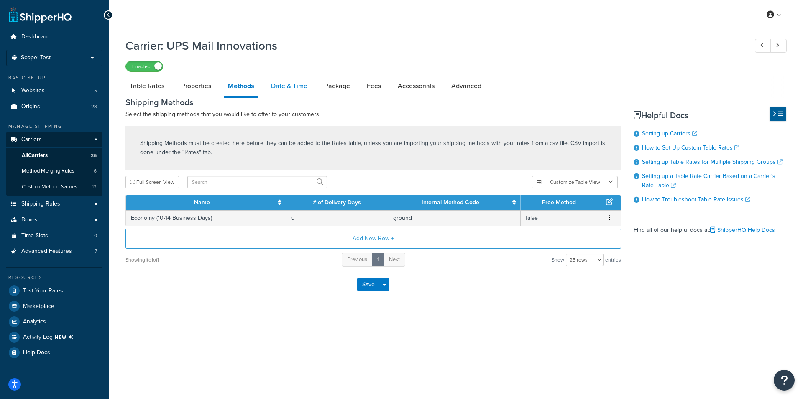
click at [302, 86] on link "Date & Time" at bounding box center [289, 86] width 45 height 20
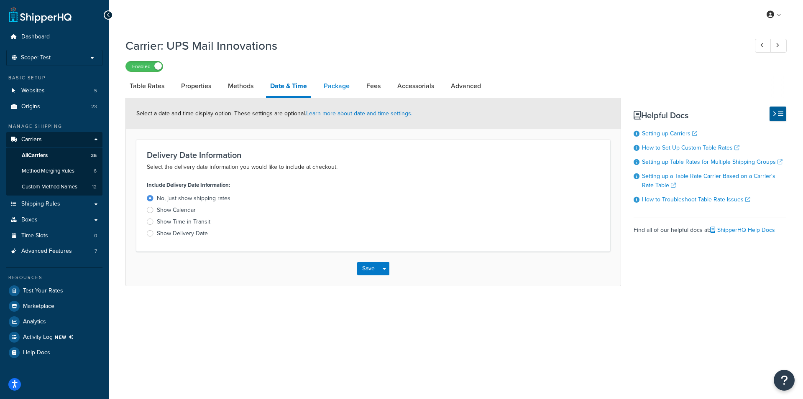
click at [336, 89] on link "Package" at bounding box center [337, 86] width 34 height 20
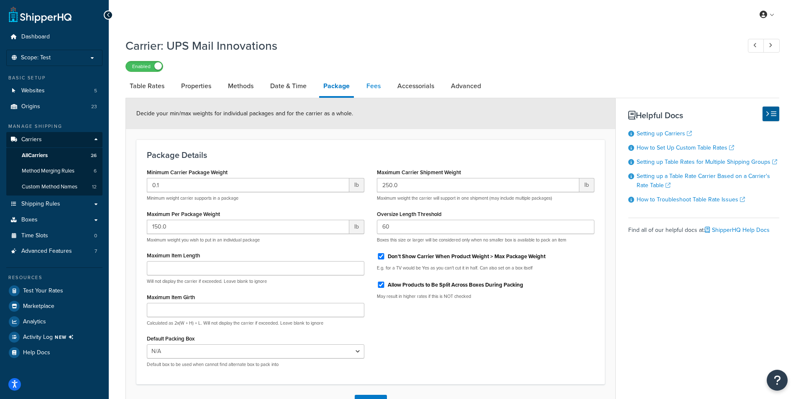
click at [381, 86] on link "Fees" at bounding box center [373, 86] width 23 height 20
select select "AFTER"
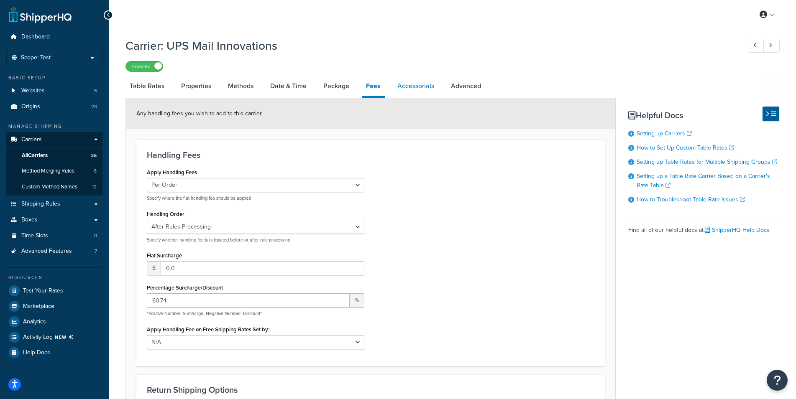
click at [424, 84] on link "Accessorials" at bounding box center [415, 86] width 45 height 20
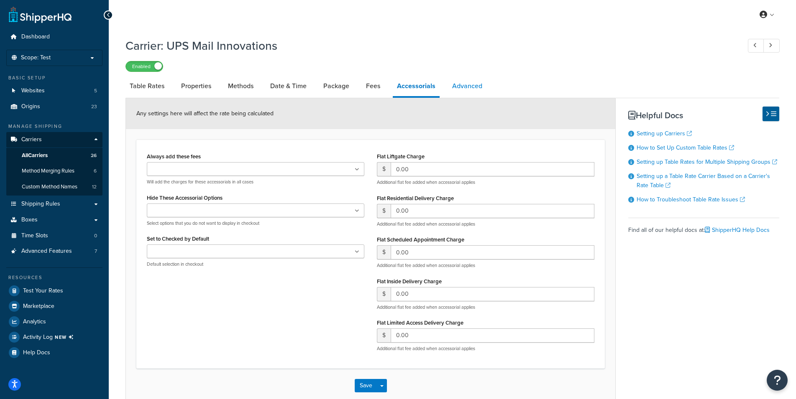
click at [462, 86] on link "Advanced" at bounding box center [467, 86] width 38 height 20
select select "false"
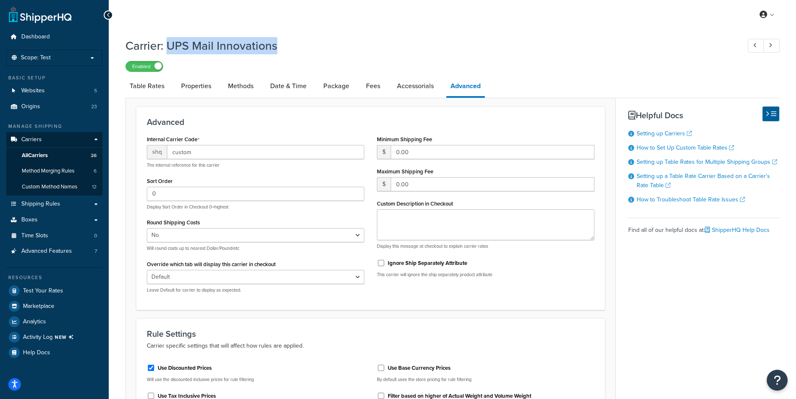
drag, startPoint x: 292, startPoint y: 44, endPoint x: 169, endPoint y: 51, distance: 122.7
click at [169, 51] on h1 "Carrier: UPS Mail Innovations" at bounding box center [428, 46] width 607 height 16
copy h1 "UPS Mail Innovations"
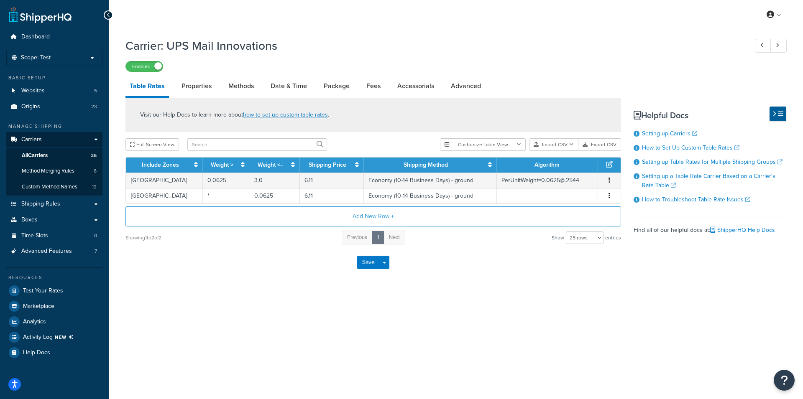
select select "25"
click at [242, 85] on link "Methods" at bounding box center [241, 86] width 34 height 20
select select "25"
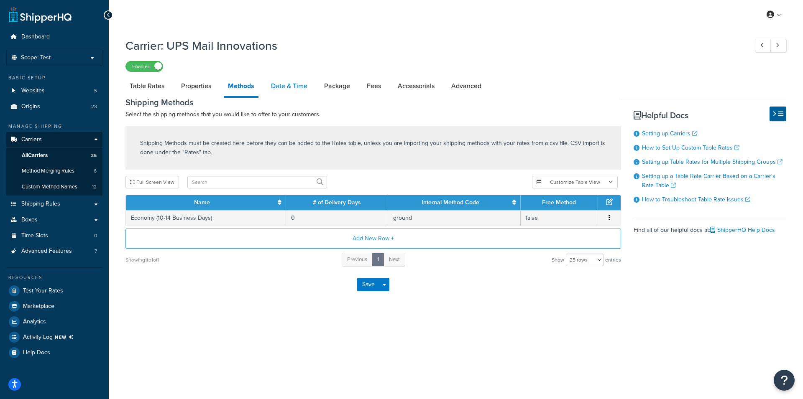
click at [288, 83] on link "Date & Time" at bounding box center [289, 86] width 45 height 20
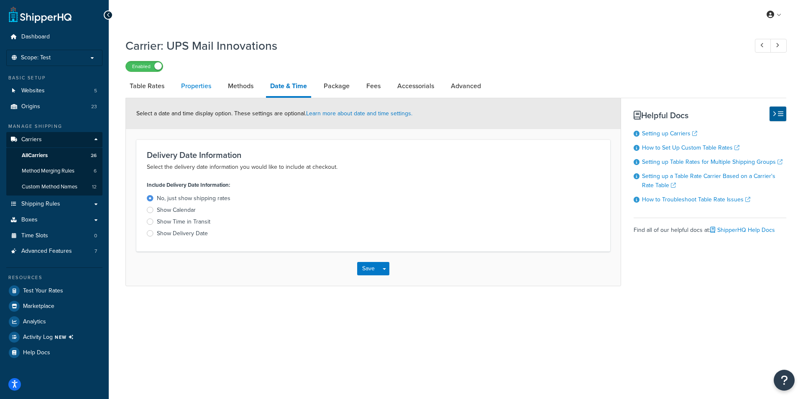
click at [200, 83] on link "Properties" at bounding box center [196, 86] width 38 height 20
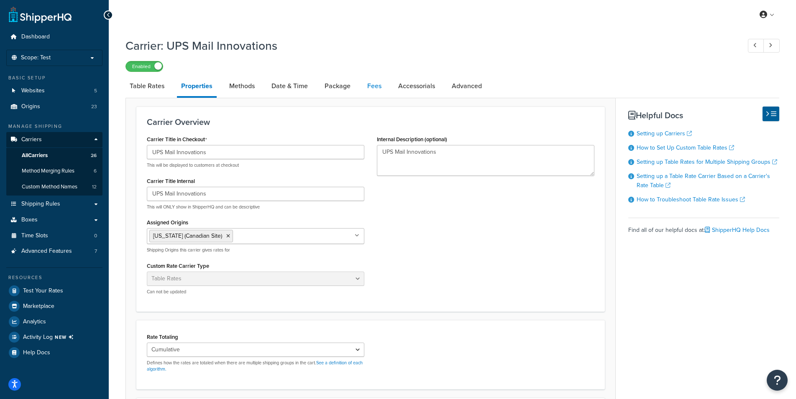
click at [376, 87] on link "Fees" at bounding box center [374, 86] width 23 height 20
select select "AFTER"
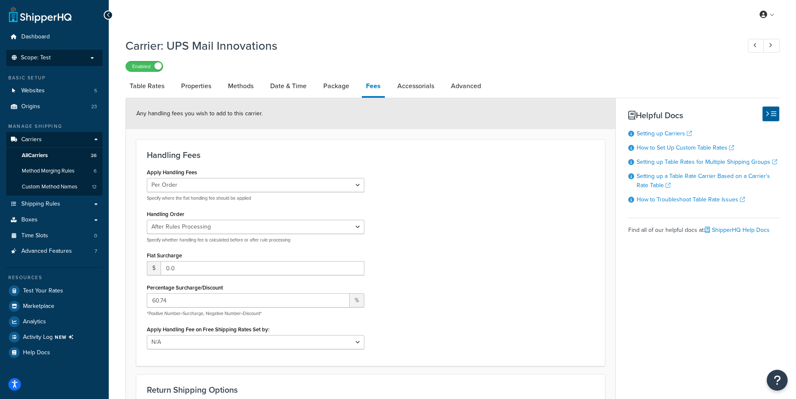
click at [51, 56] on p "Scope: Test" at bounding box center [54, 57] width 89 height 7
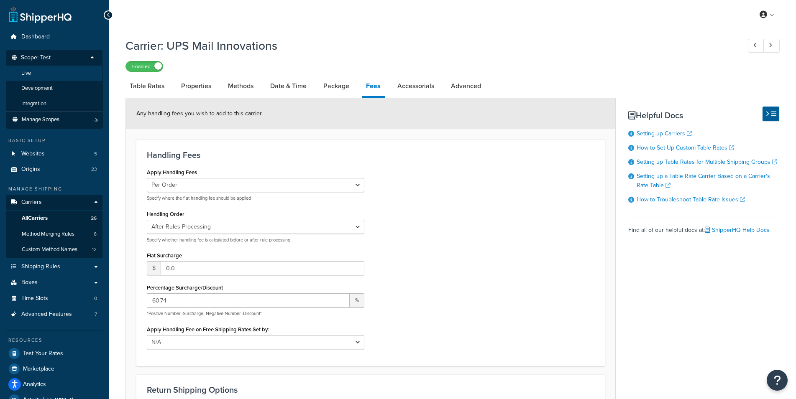
click at [43, 75] on li "Live" at bounding box center [54, 73] width 97 height 15
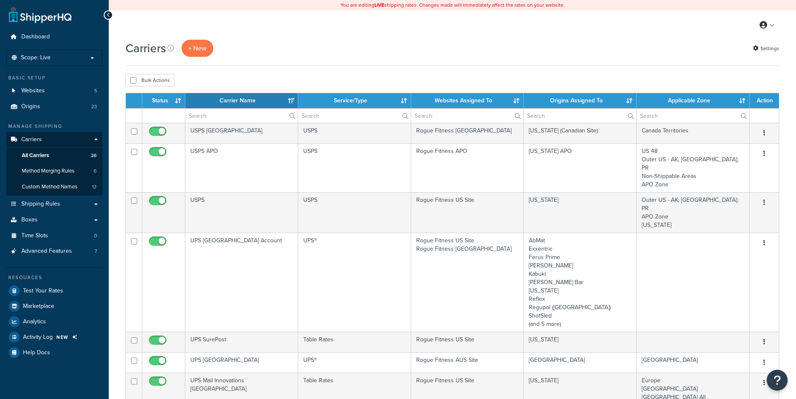
select select "15"
click at [497, 101] on th "Websites Assigned To" at bounding box center [467, 100] width 113 height 15
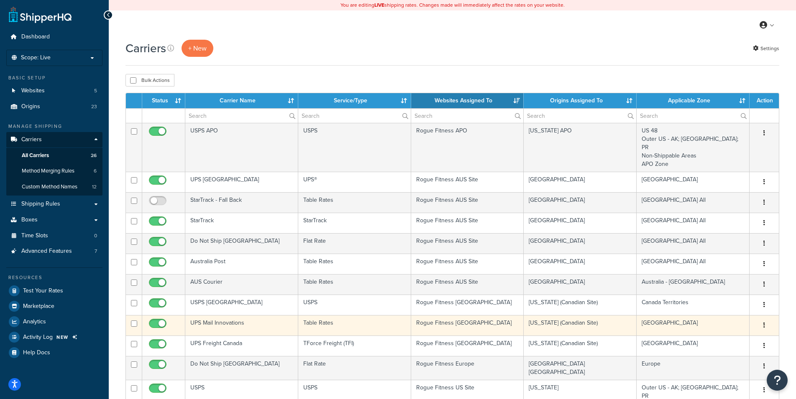
click at [455, 322] on td "Rogue Fitness [GEOGRAPHIC_DATA]" at bounding box center [467, 325] width 113 height 20
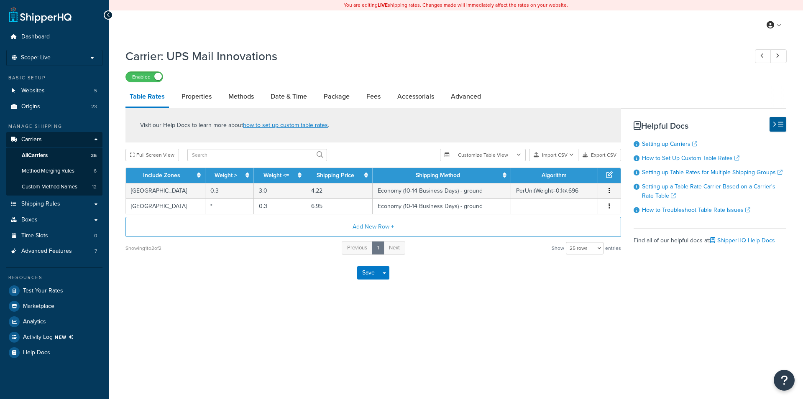
select select "25"
click at [368, 100] on link "Fees" at bounding box center [373, 97] width 23 height 20
select select "AFTER"
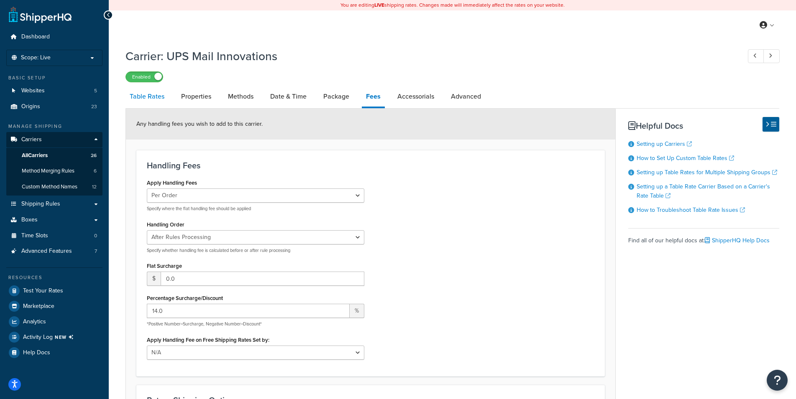
click at [151, 97] on link "Table Rates" at bounding box center [146, 97] width 43 height 20
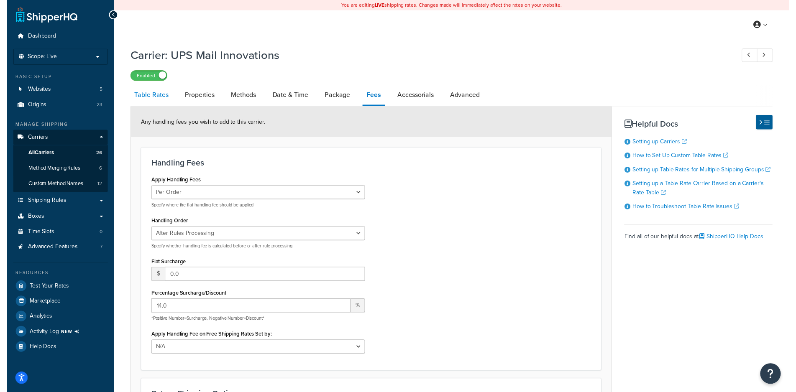
select select "25"
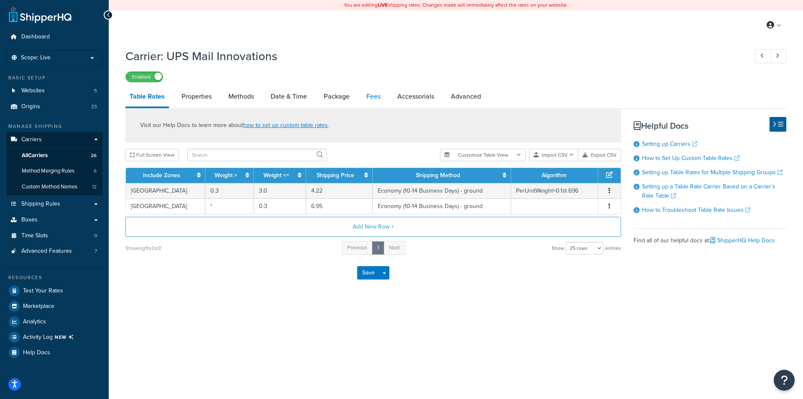
click at [370, 93] on link "Fees" at bounding box center [373, 97] width 23 height 20
select select "AFTER"
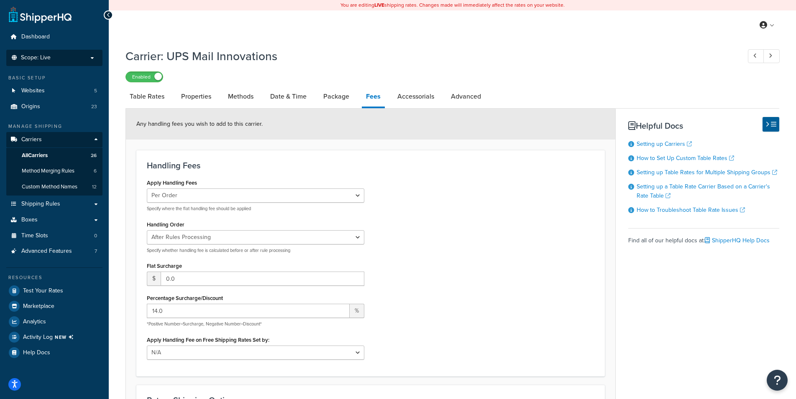
click at [49, 59] on span "Scope: Live" at bounding box center [36, 57] width 30 height 7
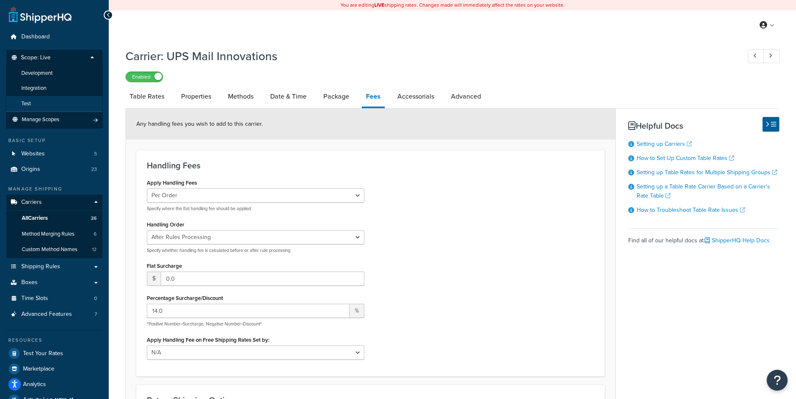
click at [39, 104] on li "Test" at bounding box center [54, 103] width 97 height 15
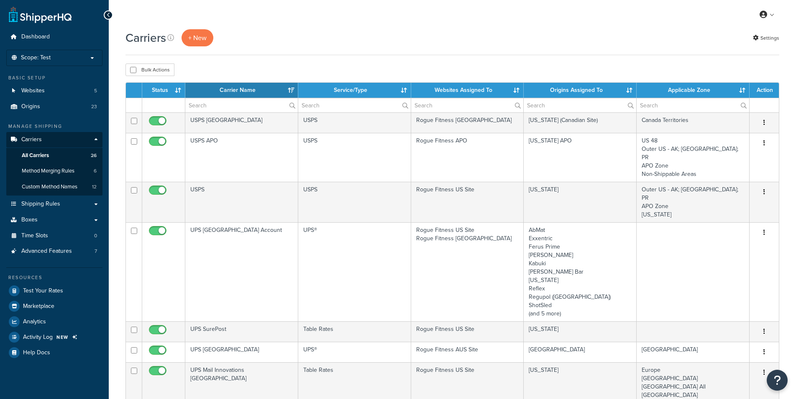
select select "15"
click at [496, 93] on th "Websites Assigned To" at bounding box center [467, 90] width 113 height 15
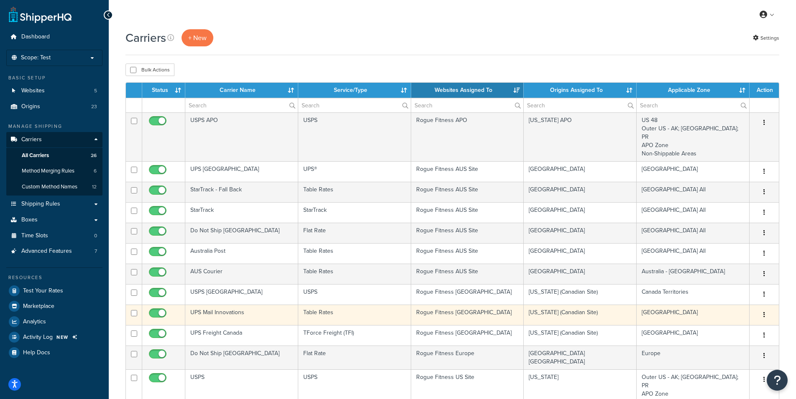
click at [486, 309] on td "Rogue Fitness [GEOGRAPHIC_DATA]" at bounding box center [467, 315] width 113 height 20
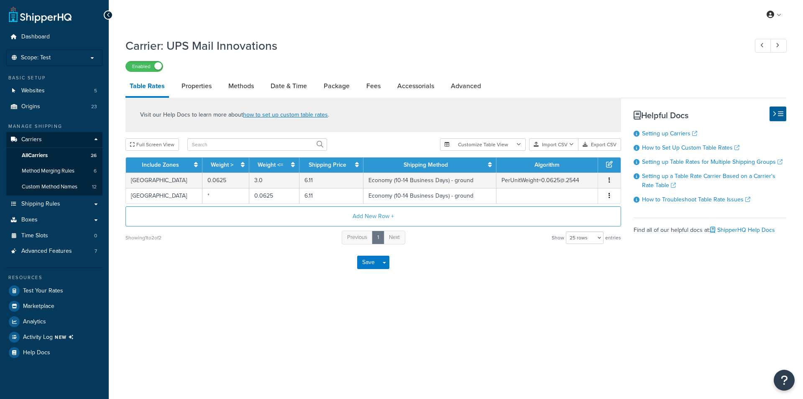
select select "25"
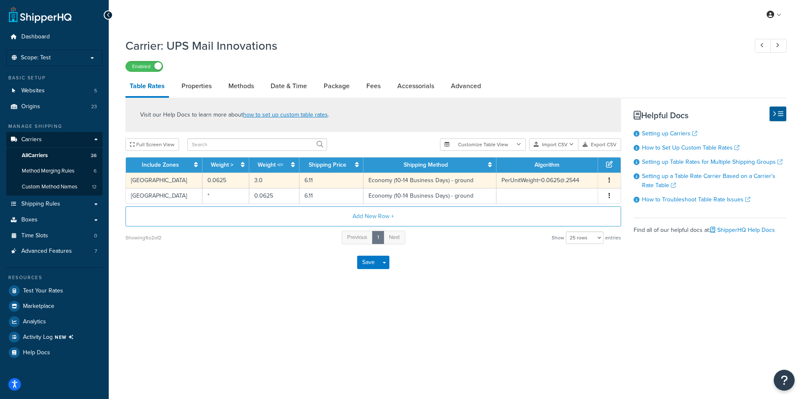
click at [260, 181] on td "3.0" at bounding box center [274, 180] width 50 height 15
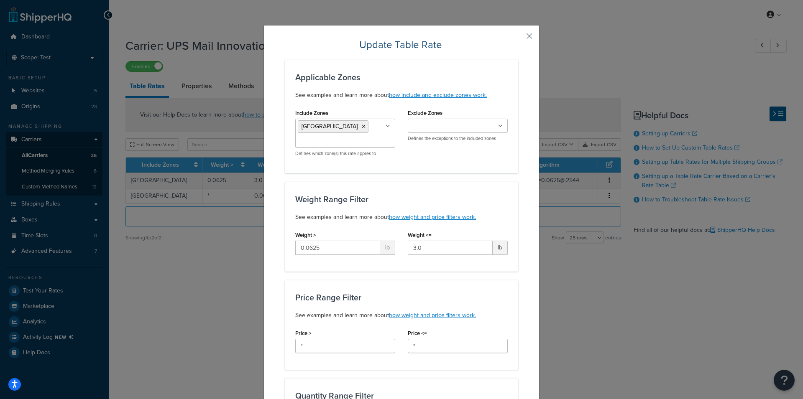
click at [255, 182] on div "Update Table Rate Applicable Zones See examples and learn more about how includ…" at bounding box center [401, 199] width 803 height 399
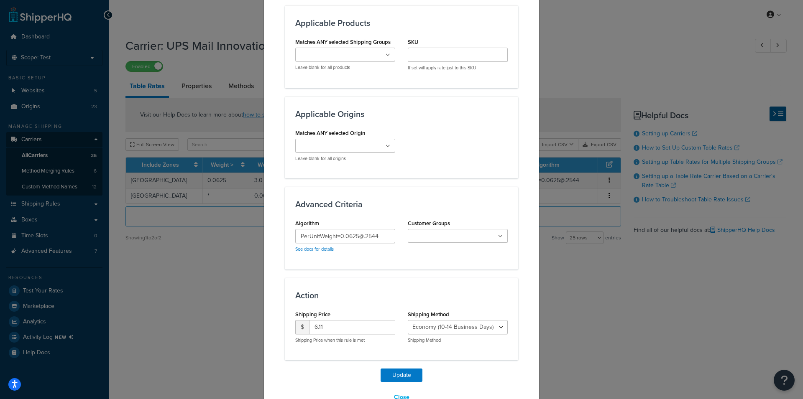
scroll to position [560, 0]
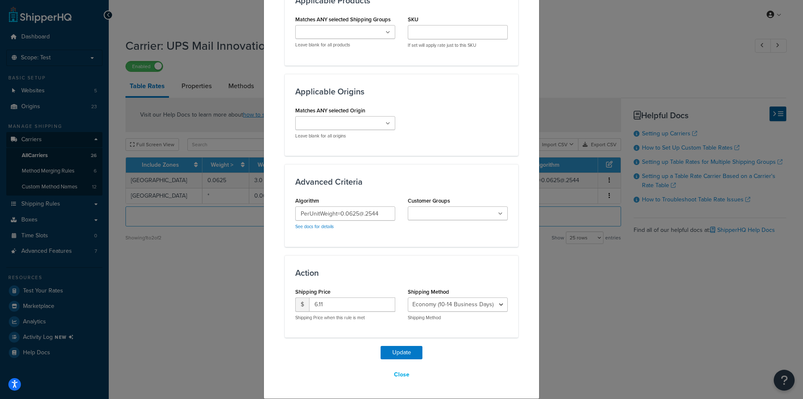
click at [204, 59] on div "Update Table Rate Applicable Zones See examples and learn more about how includ…" at bounding box center [401, 199] width 803 height 399
click at [398, 374] on button "Close" at bounding box center [402, 375] width 26 height 14
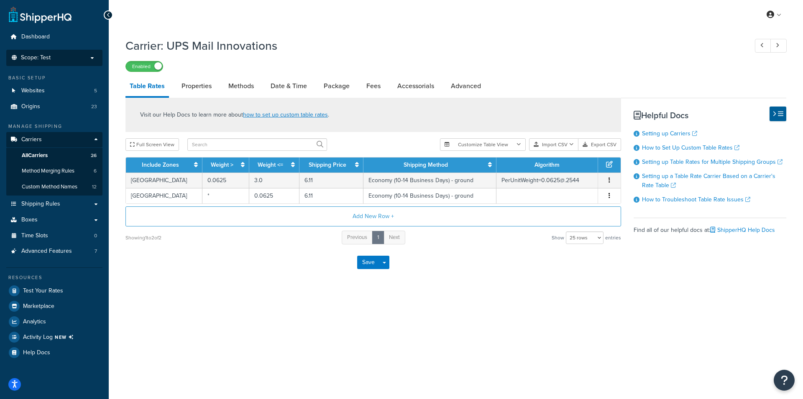
click at [51, 60] on p "Scope: Test" at bounding box center [54, 57] width 89 height 7
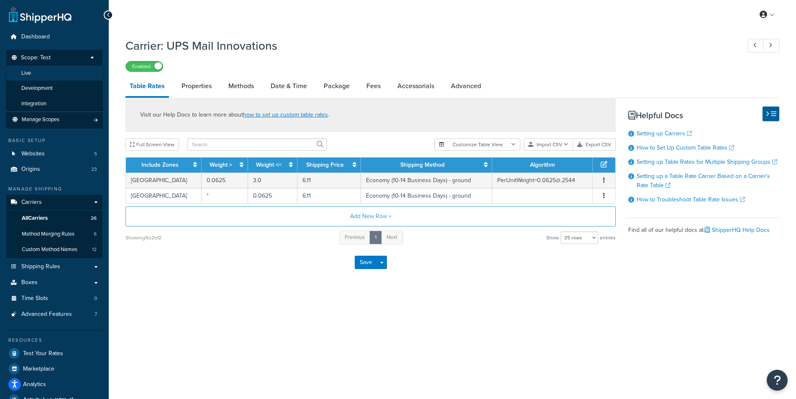
click at [48, 71] on li "Live" at bounding box center [54, 73] width 97 height 15
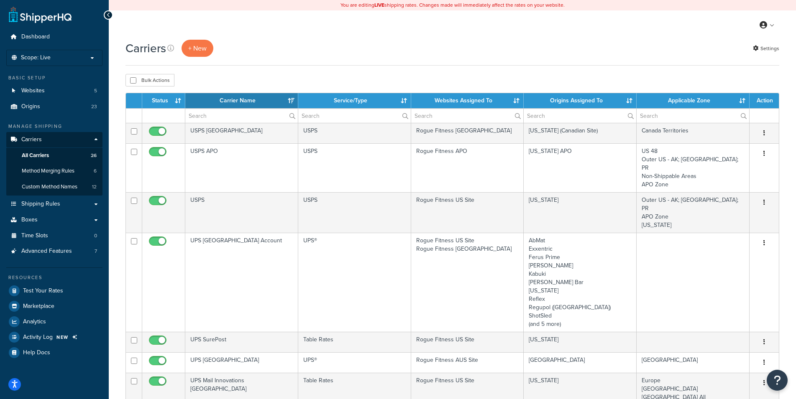
select select "15"
click at [489, 101] on th "Websites Assigned To" at bounding box center [467, 100] width 113 height 15
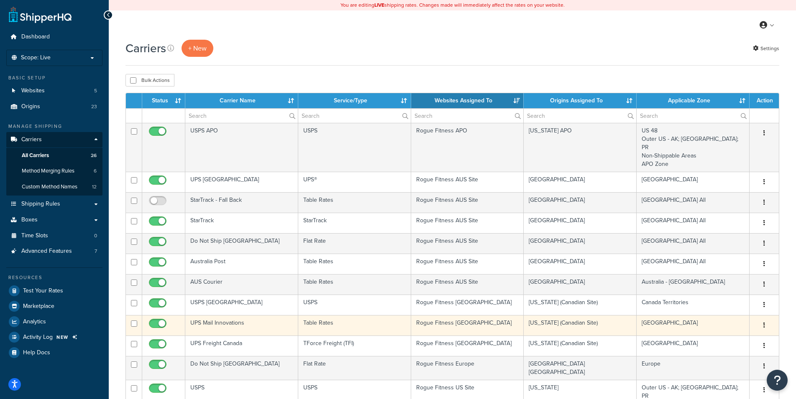
click at [466, 316] on td "Rogue Fitness Canada" at bounding box center [467, 325] width 113 height 20
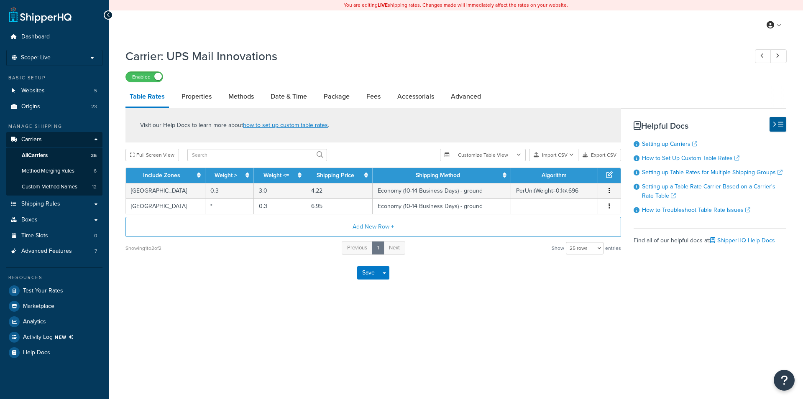
select select "25"
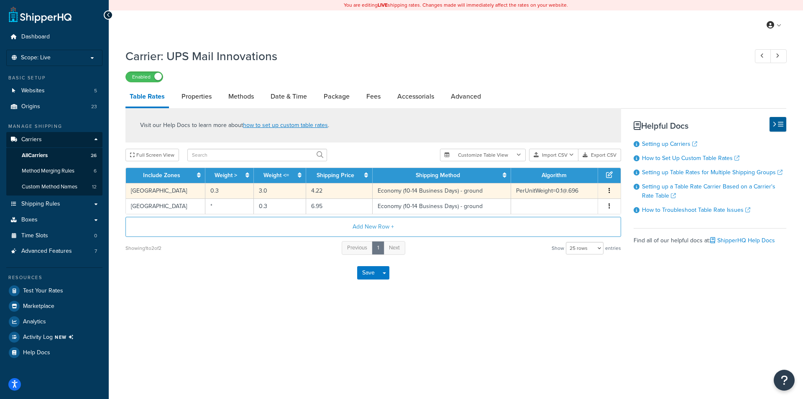
click at [382, 192] on td "Economy (10-14 Business Days) - ground" at bounding box center [442, 190] width 138 height 15
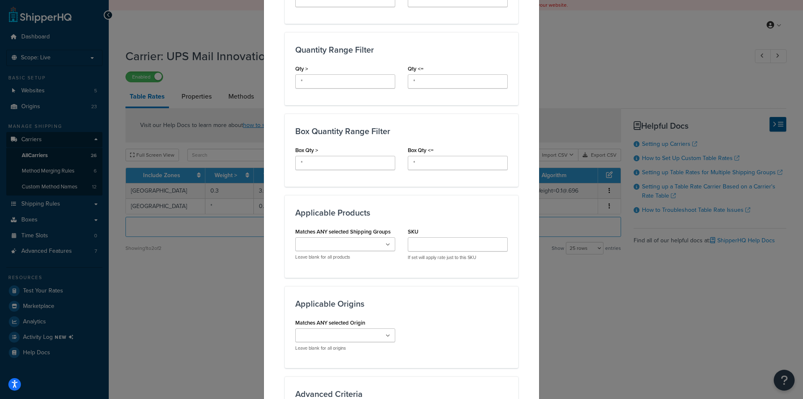
scroll to position [560, 0]
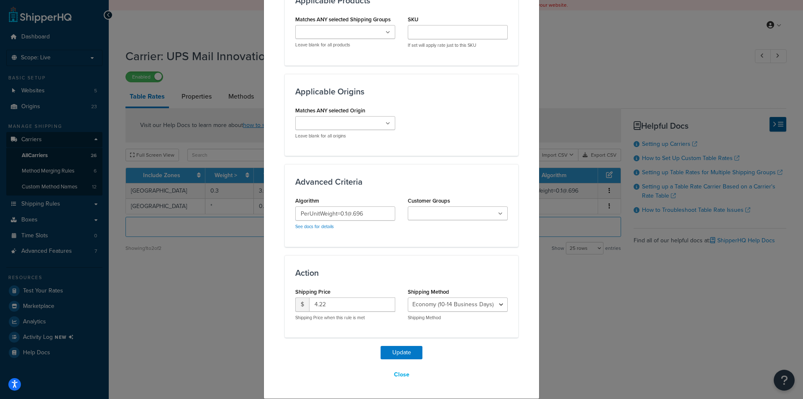
click at [581, 61] on div "Update Table Rate Applicable Zones See examples and learn more about how includ…" at bounding box center [401, 199] width 803 height 399
click at [401, 374] on button "Close" at bounding box center [402, 375] width 26 height 14
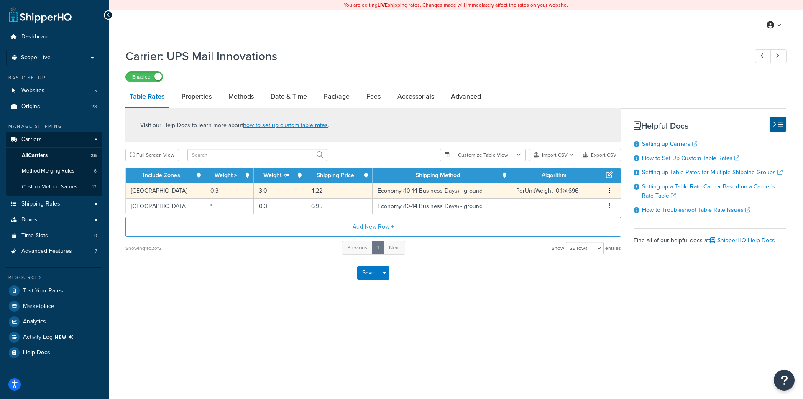
click at [474, 190] on td "Economy (10-14 Business Days) - ground" at bounding box center [442, 190] width 138 height 15
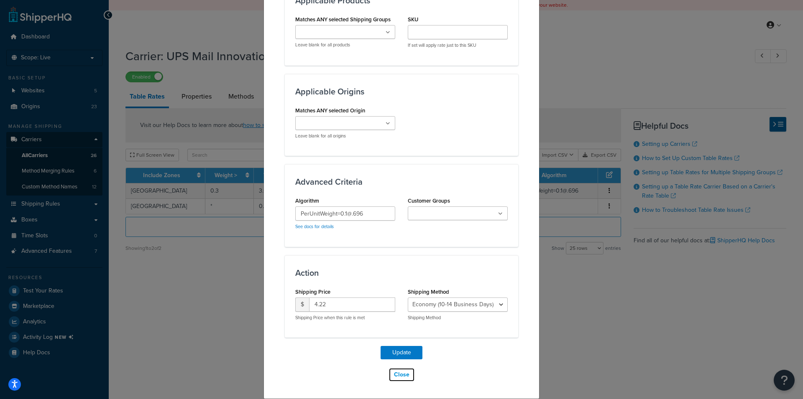
click at [400, 376] on button "Close" at bounding box center [402, 375] width 26 height 14
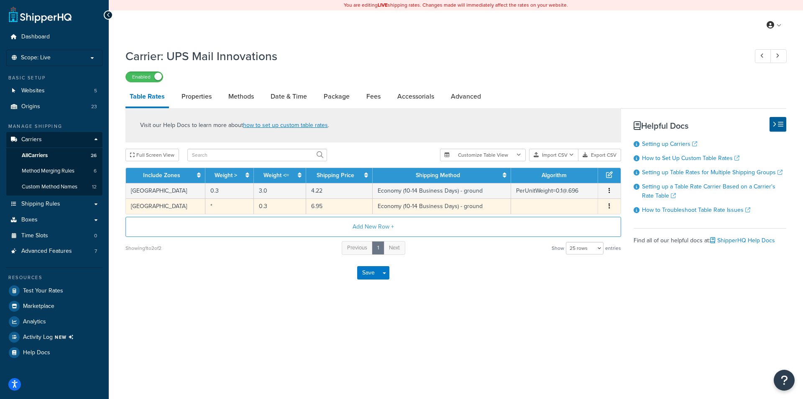
click at [282, 212] on td "0.3" at bounding box center [280, 206] width 52 height 15
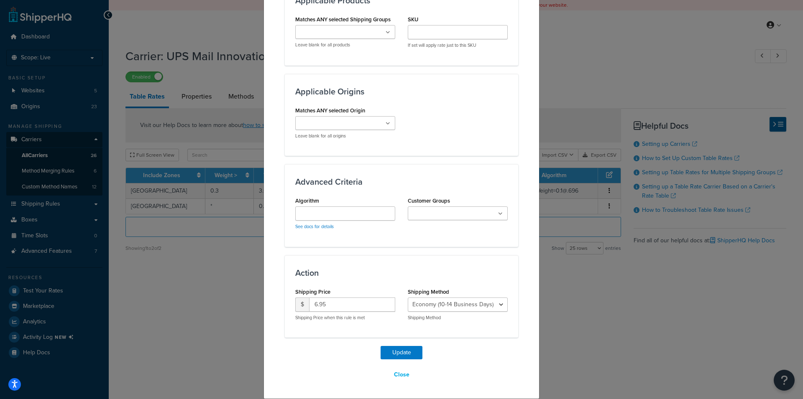
click at [544, 310] on div "Update Table Rate Applicable Zones See examples and learn more about how includ…" at bounding box center [401, 199] width 803 height 399
click at [561, 294] on div "Update Table Rate Applicable Zones See examples and learn more about how includ…" at bounding box center [401, 199] width 803 height 399
click at [399, 379] on button "Close" at bounding box center [402, 375] width 26 height 14
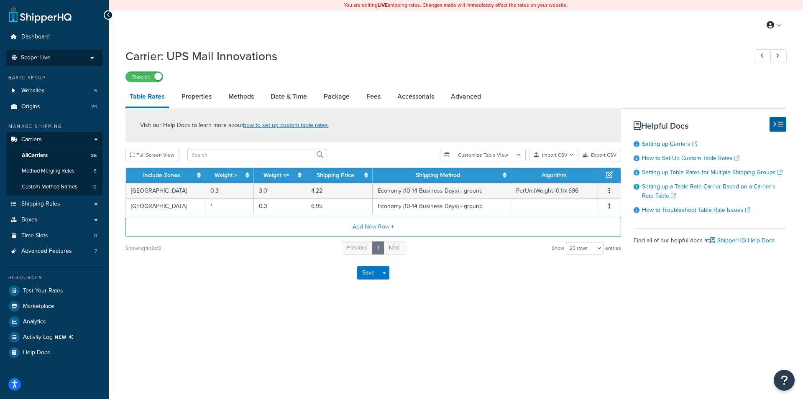
click at [50, 54] on span "Scope: Live" at bounding box center [36, 57] width 30 height 7
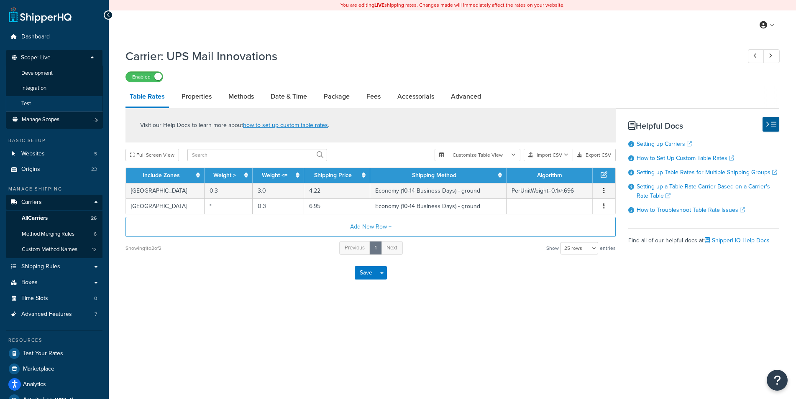
click at [28, 103] on span "Test" at bounding box center [26, 103] width 10 height 7
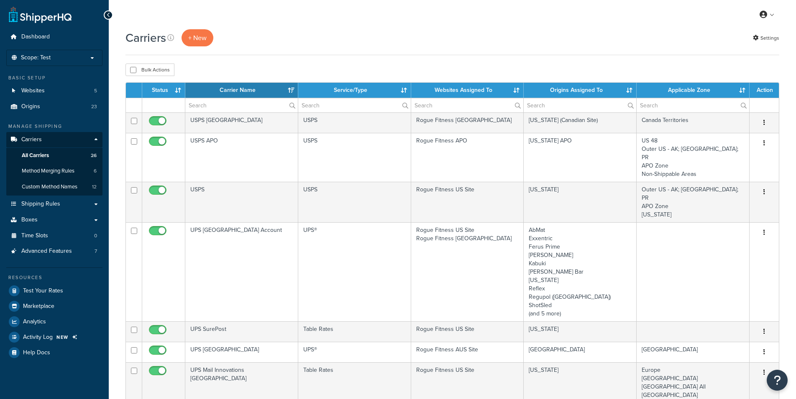
select select "15"
click at [484, 93] on th "Websites Assigned To" at bounding box center [467, 90] width 113 height 15
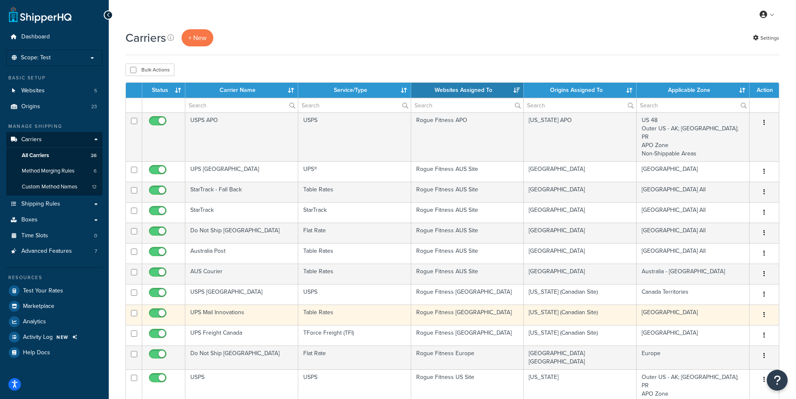
click at [462, 309] on td "Rogue Fitness Canada" at bounding box center [467, 315] width 113 height 20
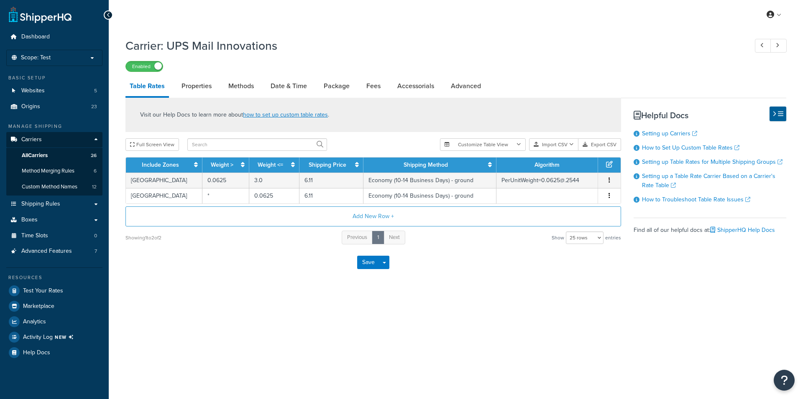
select select "25"
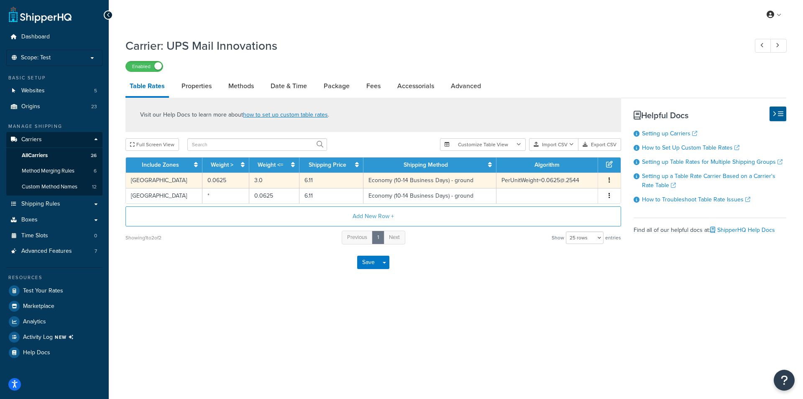
click at [335, 182] on td "6.11" at bounding box center [331, 180] width 64 height 15
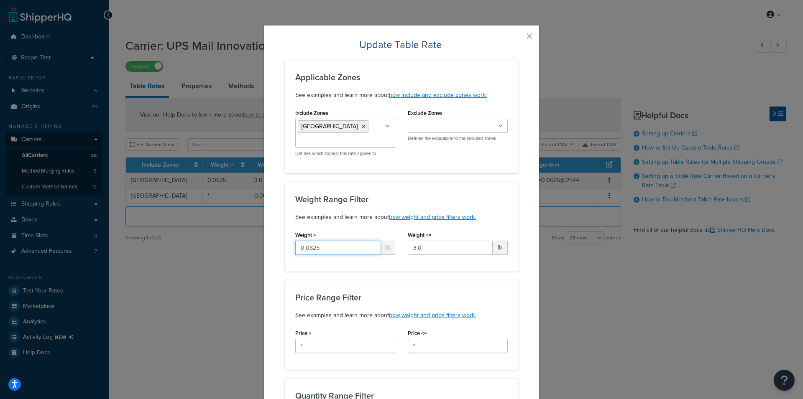
drag, startPoint x: 319, startPoint y: 248, endPoint x: 306, endPoint y: 246, distance: 13.0
click at [306, 246] on input "0.0625" at bounding box center [337, 248] width 85 height 14
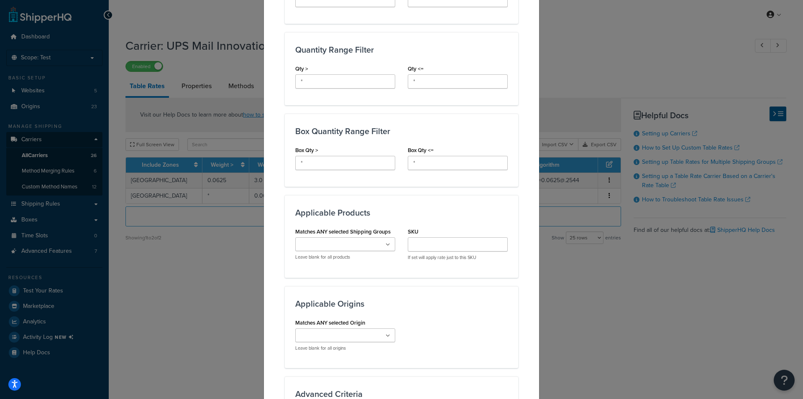
scroll to position [560, 0]
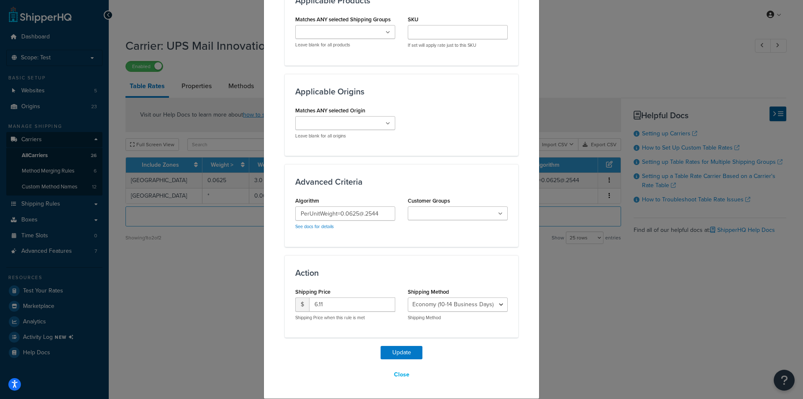
type input "0.03"
drag, startPoint x: 331, startPoint y: 306, endPoint x: 271, endPoint y: 306, distance: 59.4
click at [309, 306] on input "6.11" at bounding box center [352, 305] width 86 height 14
type input "4.22"
drag, startPoint x: 354, startPoint y: 215, endPoint x: 343, endPoint y: 212, distance: 11.5
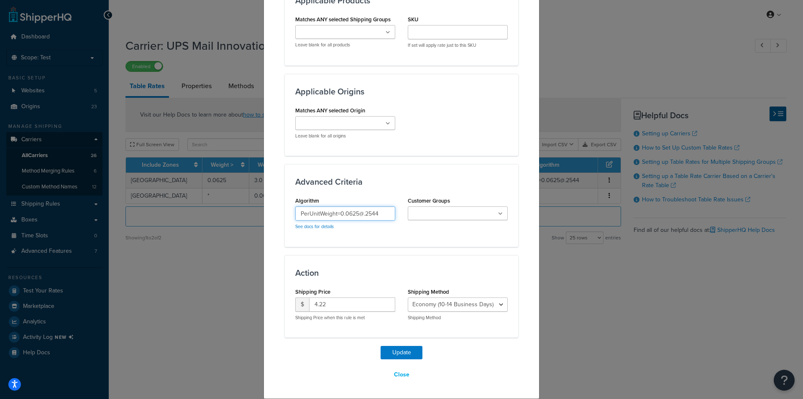
click at [343, 212] on input "PerUnitWeight=0.0625@.2544" at bounding box center [345, 214] width 100 height 14
drag, startPoint x: 375, startPoint y: 212, endPoint x: 351, endPoint y: 212, distance: 24.3
click at [351, 212] on input "PerUnitWeight=0.1@.2544" at bounding box center [345, 214] width 100 height 14
type input "PerUnitWeight=0.1@.696"
click at [402, 351] on button "Update" at bounding box center [402, 352] width 42 height 13
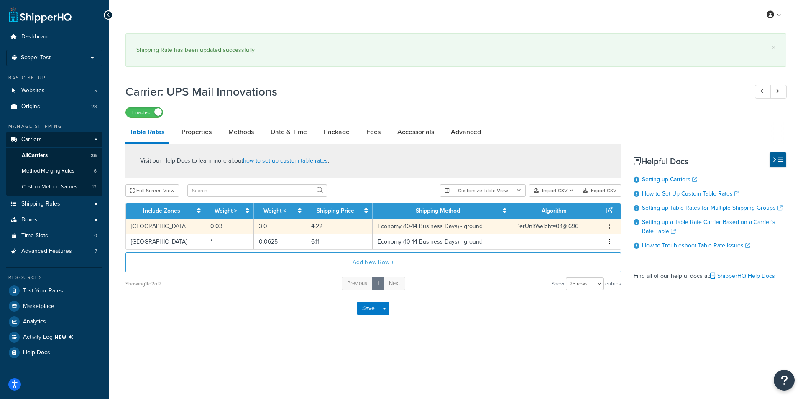
click at [229, 228] on td "0.03" at bounding box center [229, 226] width 49 height 15
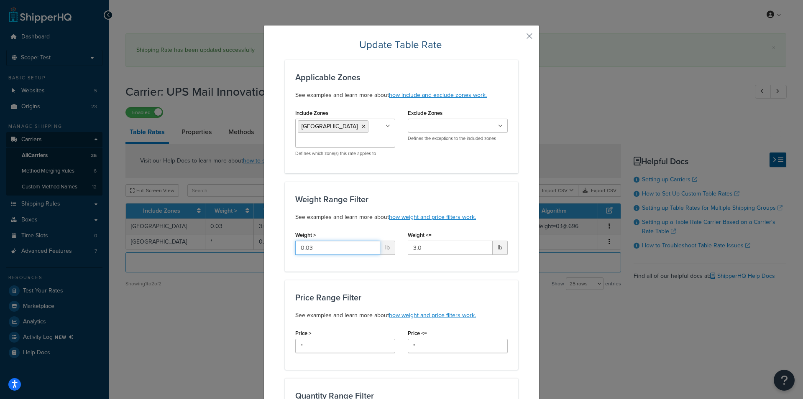
click at [307, 250] on input "0.03" at bounding box center [337, 248] width 85 height 14
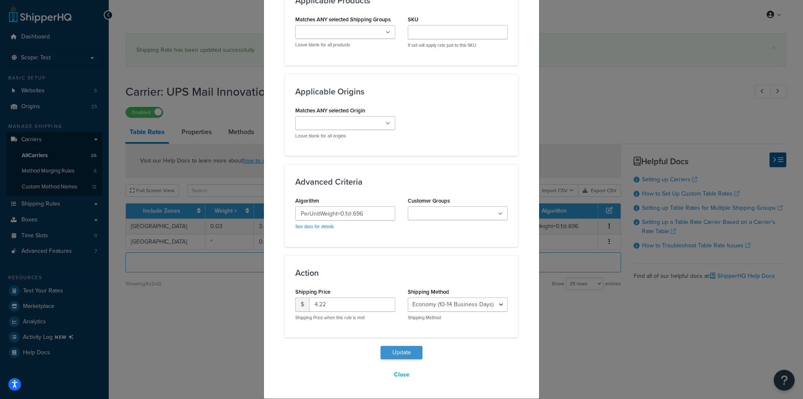
type input "0.3"
click at [408, 355] on button "Update" at bounding box center [402, 352] width 42 height 13
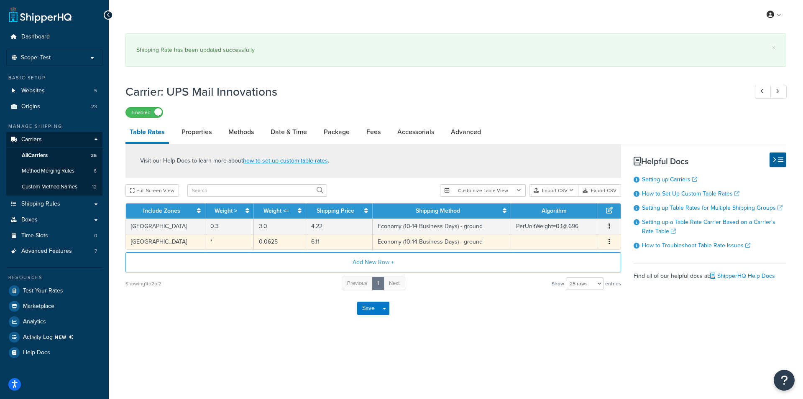
click at [399, 243] on td "Economy (10-14 Business Days) - ground" at bounding box center [442, 241] width 138 height 15
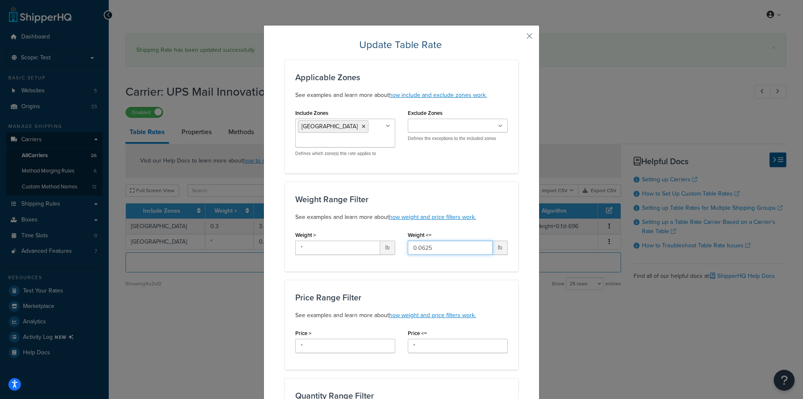
drag, startPoint x: 436, startPoint y: 248, endPoint x: 415, endPoint y: 250, distance: 21.0
click at [415, 250] on input "0.0625" at bounding box center [450, 248] width 85 height 14
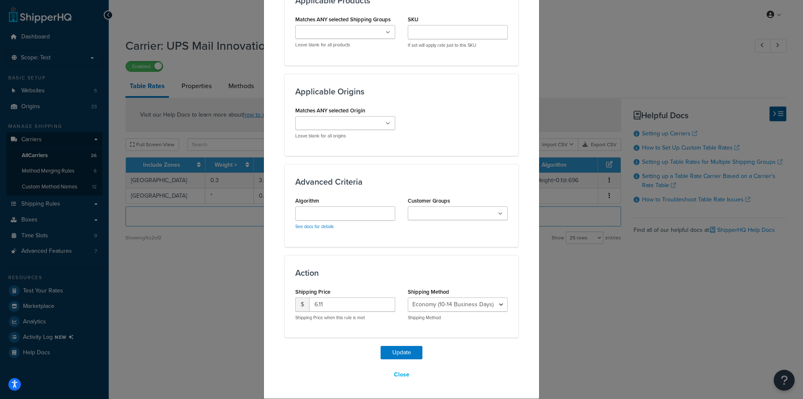
type input "0.3"
drag, startPoint x: 321, startPoint y: 306, endPoint x: 315, endPoint y: 304, distance: 6.2
click at [315, 304] on input "6.11" at bounding box center [352, 305] width 86 height 14
type input "6.95"
click at [408, 351] on button "Update" at bounding box center [402, 352] width 42 height 13
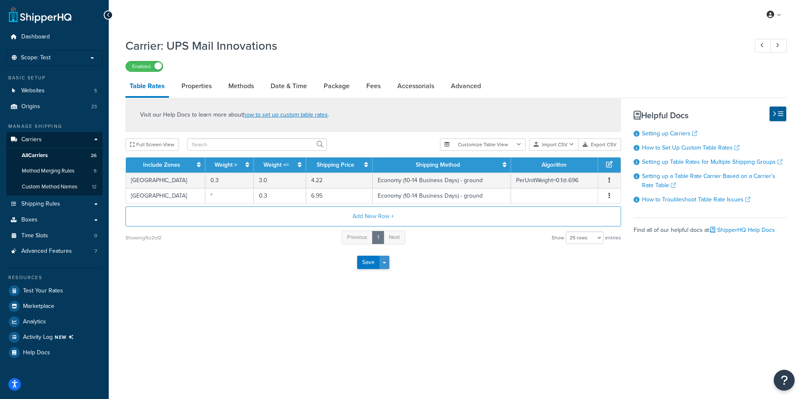
click at [387, 261] on button "Save Dropdown" at bounding box center [384, 262] width 10 height 13
click at [384, 280] on button "Save and Edit" at bounding box center [387, 278] width 61 height 18
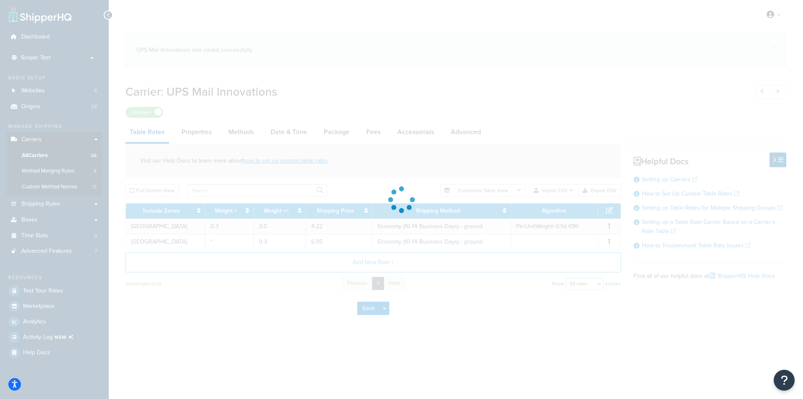
select select "25"
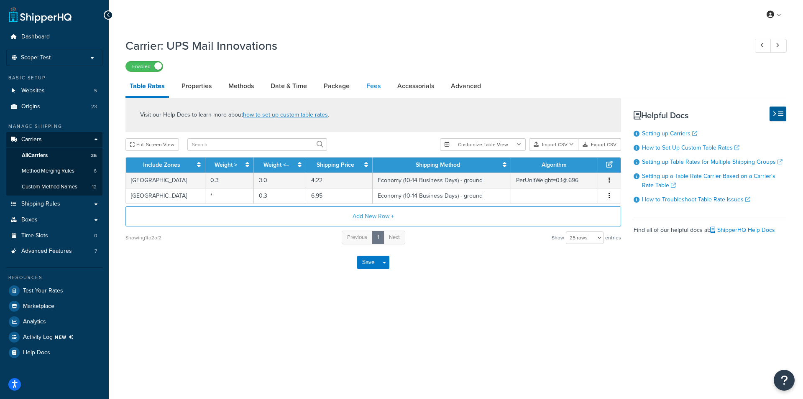
click at [383, 130] on div "Table Rates Properties Methods Date & Time Package Fees Accessorials Advanced V…" at bounding box center [455, 178] width 661 height 204
click at [371, 100] on div "Visit our Help Docs to learn more about how to set up custom table rates ." at bounding box center [373, 115] width 496 height 34
click at [371, 84] on link "Fees" at bounding box center [373, 86] width 23 height 20
select select "AFTER"
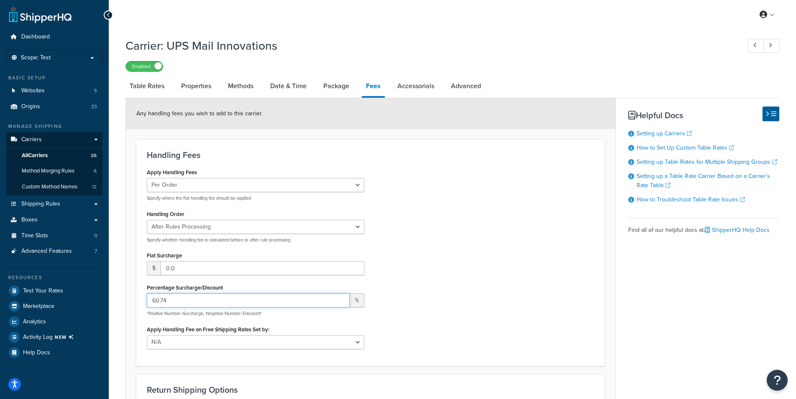
drag, startPoint x: 152, startPoint y: 303, endPoint x: 142, endPoint y: 303, distance: 10.5
click at [147, 303] on input "60.74" at bounding box center [248, 301] width 203 height 14
type input "14"
click at [468, 251] on div "Apply Handling Fees Per Order Per Item Per Package Specify where the flat handl…" at bounding box center [371, 260] width 460 height 189
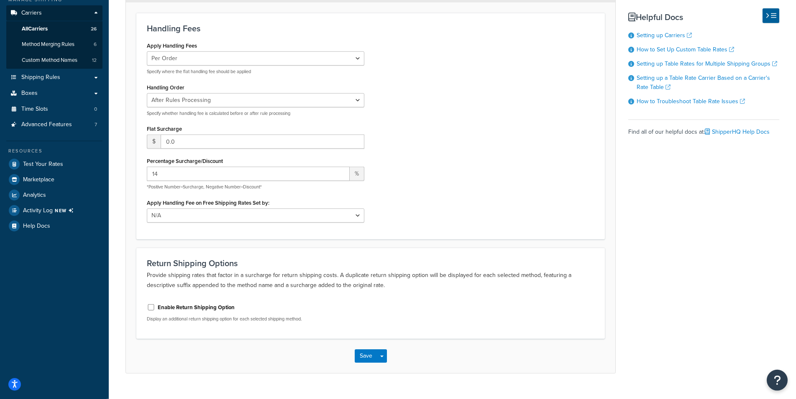
scroll to position [128, 0]
click at [386, 357] on button "Save Dropdown" at bounding box center [382, 354] width 10 height 13
click at [381, 374] on button "Save and Edit" at bounding box center [385, 371] width 61 height 18
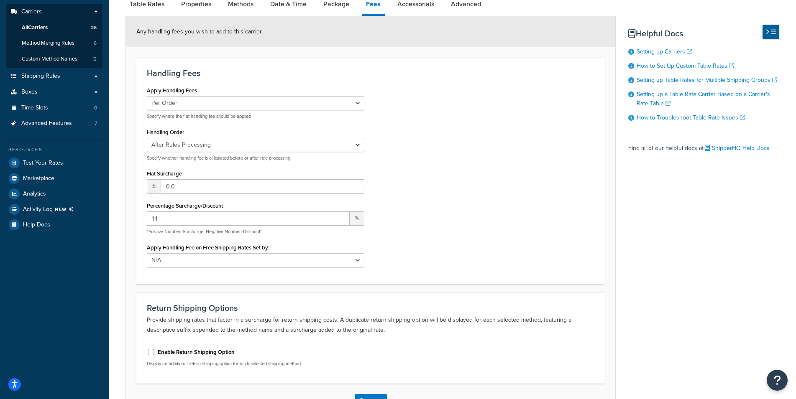
scroll to position [0, 0]
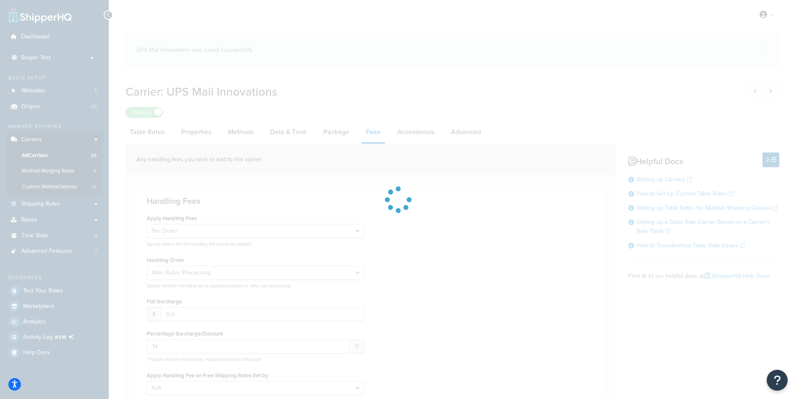
select select "AFTER"
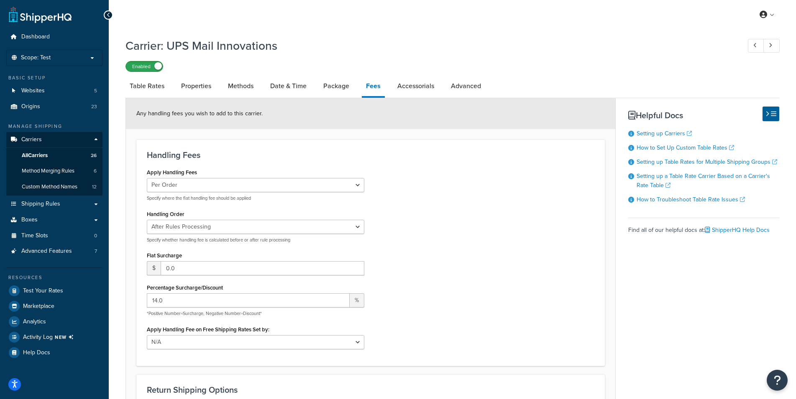
click at [151, 67] on label "Enabled" at bounding box center [144, 66] width 37 height 10
click at [36, 158] on span "All Carriers" at bounding box center [35, 155] width 26 height 7
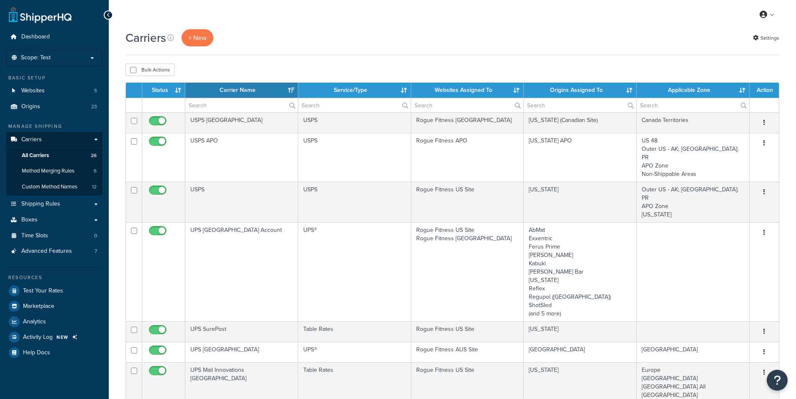
select select "15"
click at [468, 93] on th "Websites Assigned To" at bounding box center [467, 90] width 113 height 15
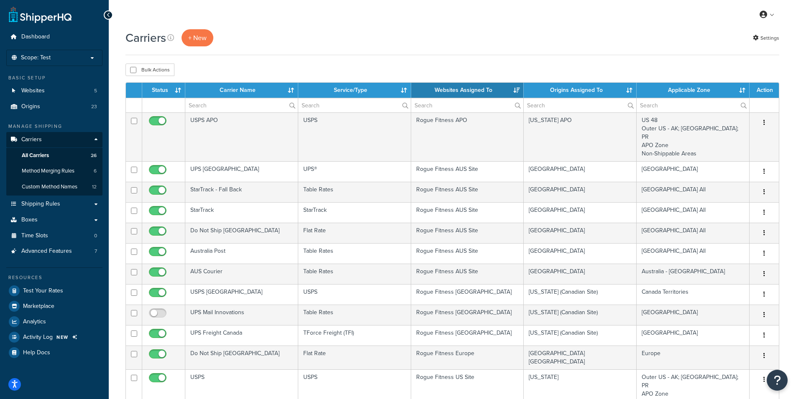
click at [468, 93] on th "Websites Assigned To" at bounding box center [467, 90] width 113 height 15
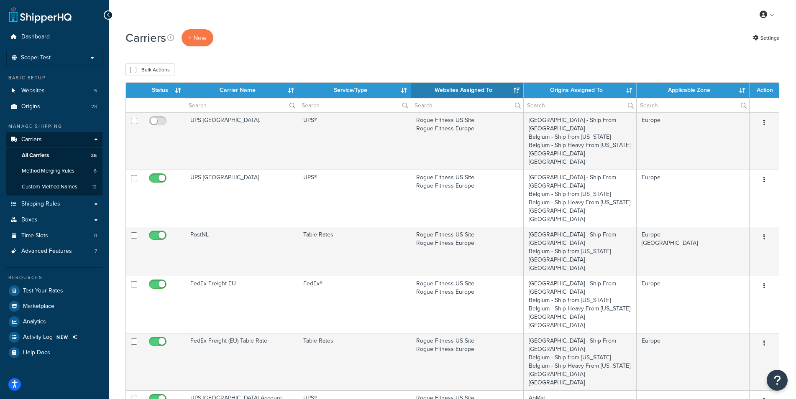
click at [476, 93] on th "Websites Assigned To" at bounding box center [467, 90] width 113 height 15
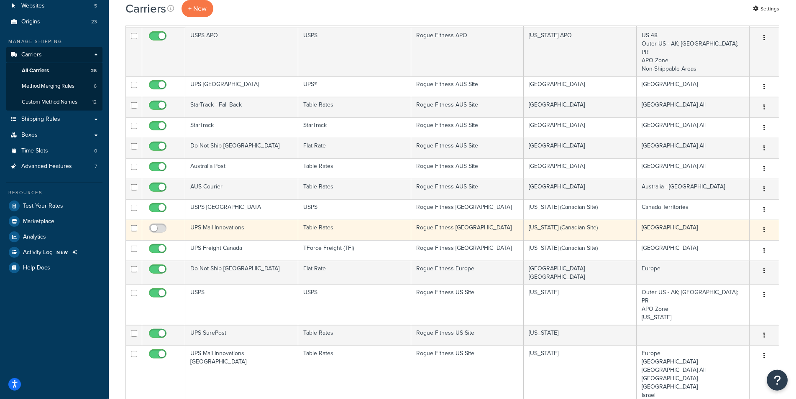
scroll to position [171, 0]
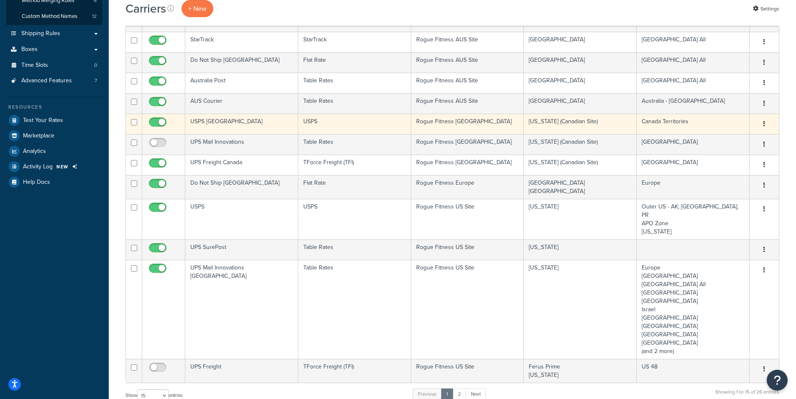
click at [158, 119] on input "checkbox" at bounding box center [158, 124] width 23 height 10
checkbox input "false"
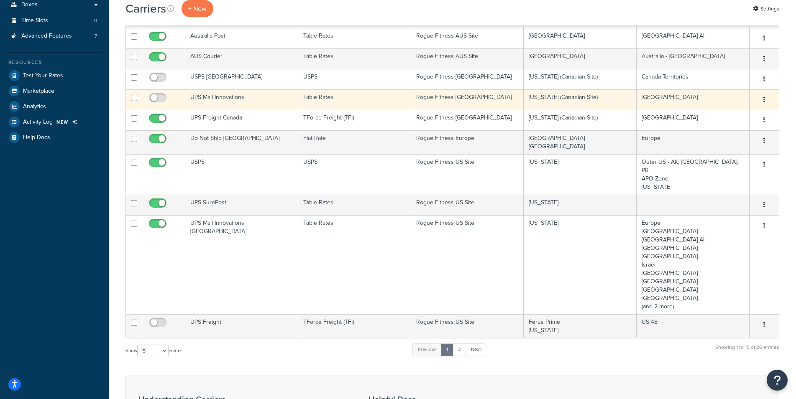
scroll to position [299, 0]
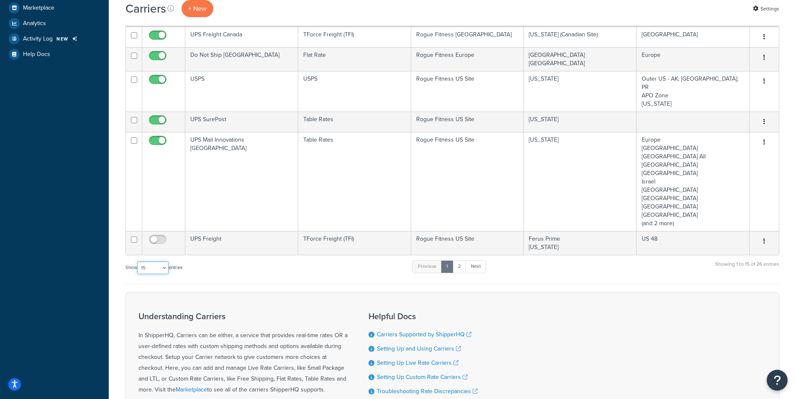
click at [137, 262] on select "10 15 25 50 100" at bounding box center [152, 268] width 31 height 13
click at [135, 298] on div "Understanding Carriers In ShipperHQ, Carriers can be either, a service that pro…" at bounding box center [452, 370] width 654 height 154
click at [137, 262] on select "10 15 25 50 100" at bounding box center [152, 268] width 31 height 13
select select "100"
click option "100" at bounding box center [0, 0] width 0 height 0
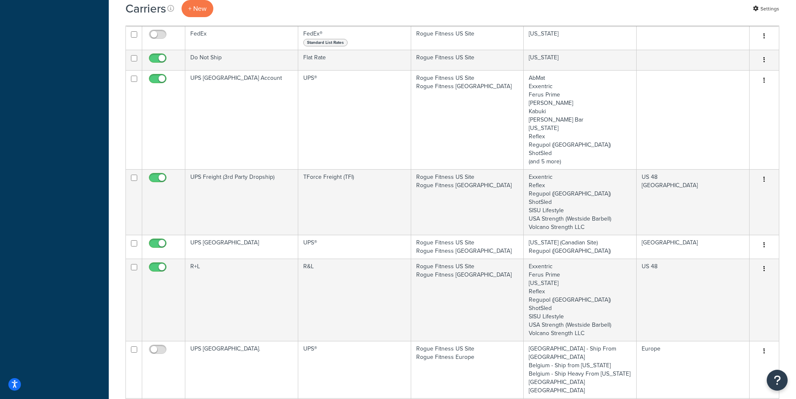
scroll to position [512, 0]
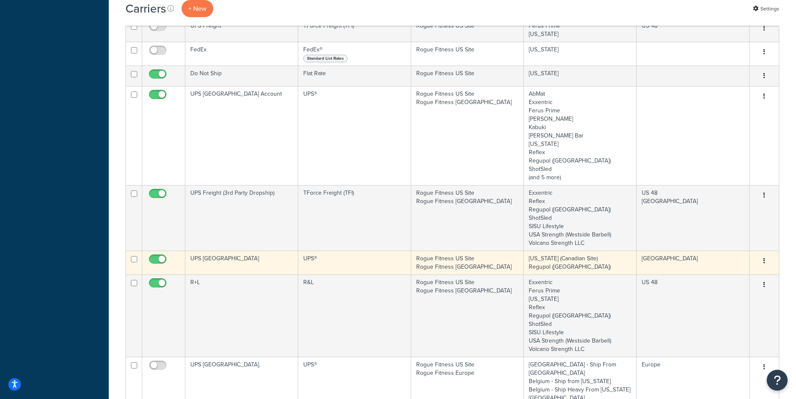
click at [487, 251] on td "Rogue Fitness US Site Rogue Fitness Canada" at bounding box center [467, 263] width 113 height 24
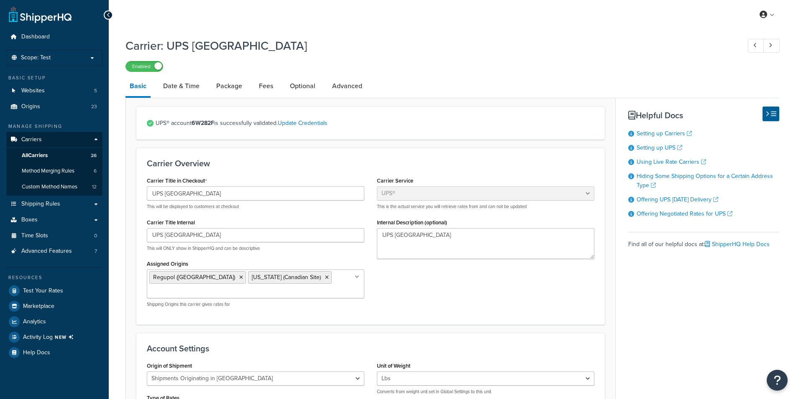
select select "ups"
select select "us"
select select "03"
click at [347, 79] on link "Advanced" at bounding box center [347, 86] width 38 height 20
select select "false"
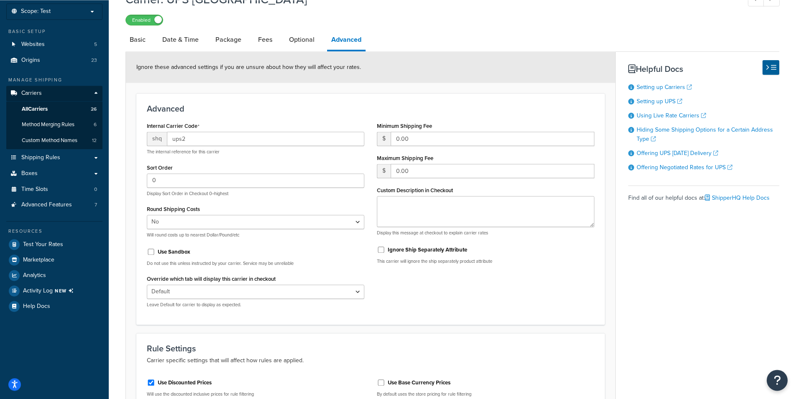
scroll to position [39, 0]
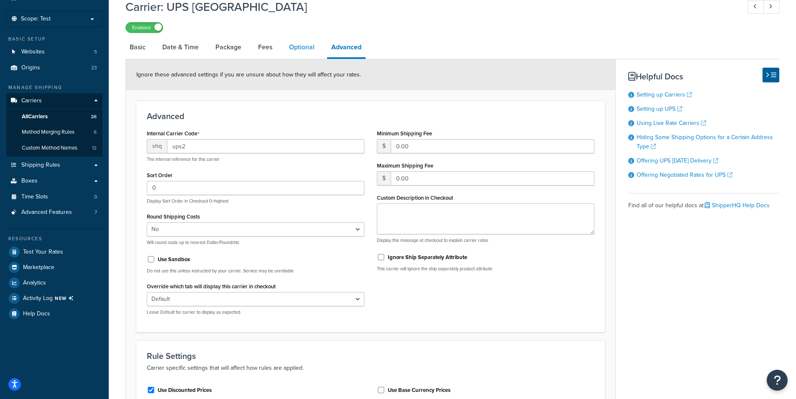
click at [297, 43] on link "Optional" at bounding box center [302, 47] width 34 height 20
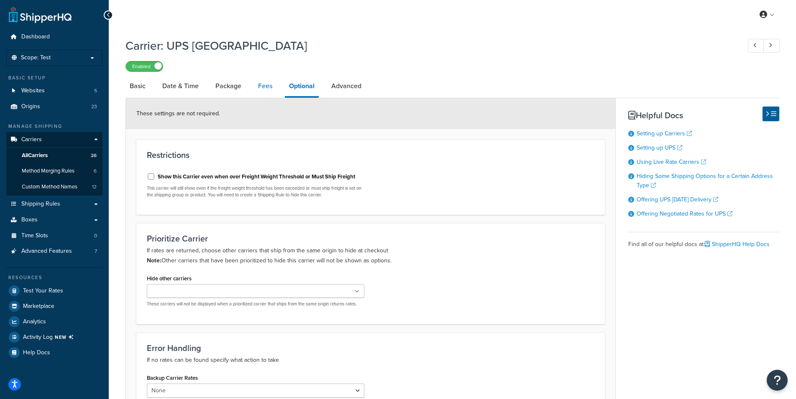
click at [262, 86] on link "Fees" at bounding box center [265, 86] width 23 height 20
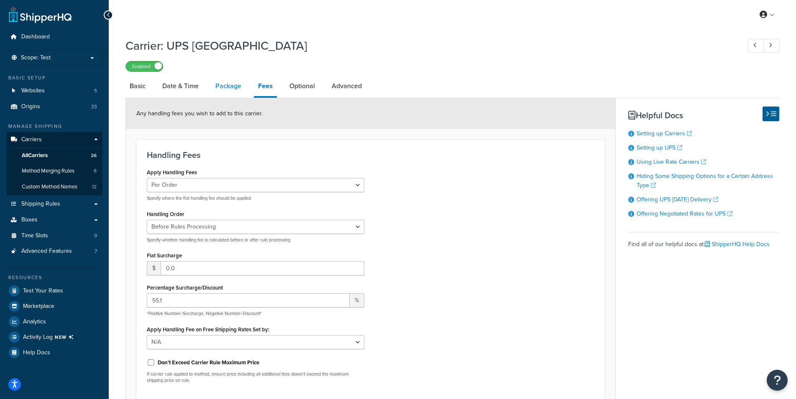
click at [235, 87] on link "Package" at bounding box center [228, 86] width 34 height 20
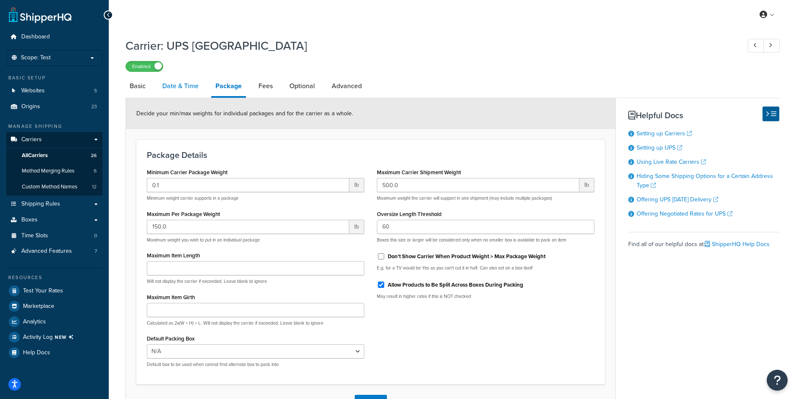
click at [190, 93] on link "Date & Time" at bounding box center [180, 86] width 45 height 20
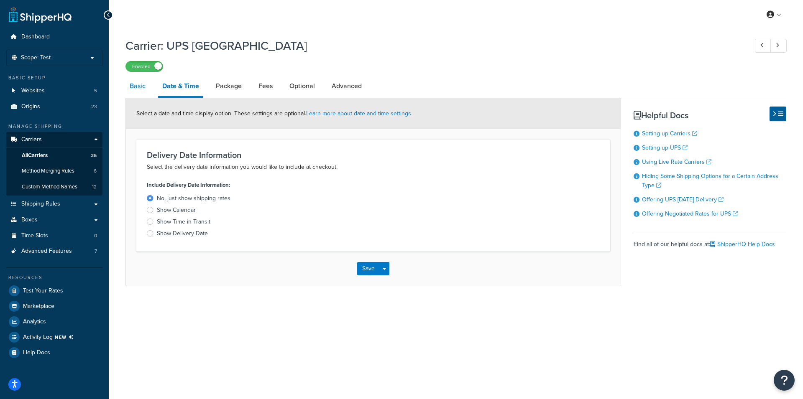
click at [138, 89] on link "Basic" at bounding box center [137, 86] width 24 height 20
select select "ups"
select select "us"
select select "03"
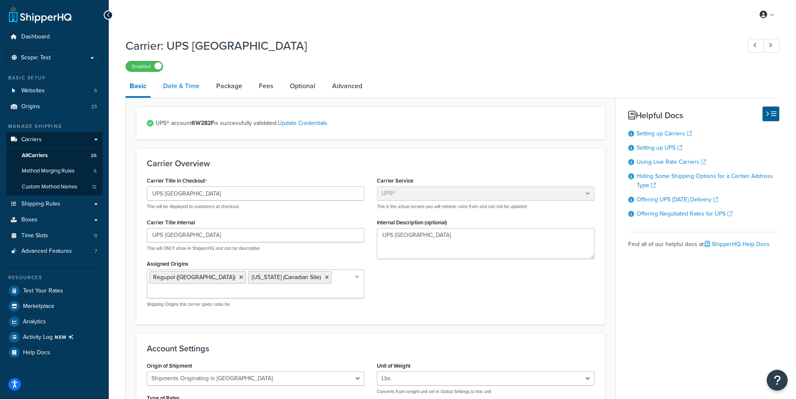
click at [169, 84] on link "Date & Time" at bounding box center [181, 86] width 45 height 20
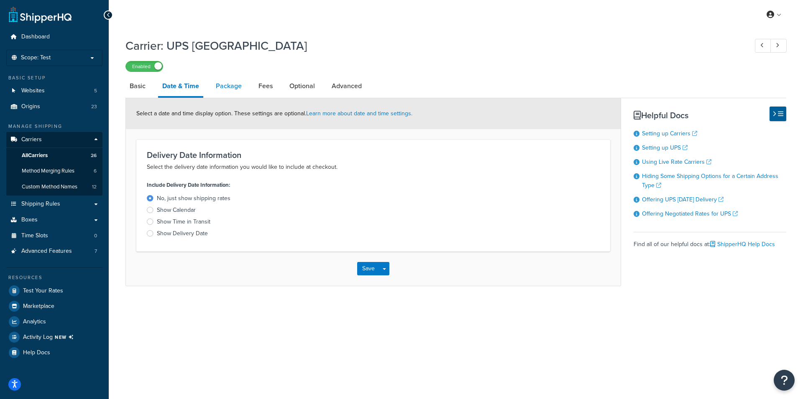
click at [231, 83] on link "Package" at bounding box center [229, 86] width 34 height 20
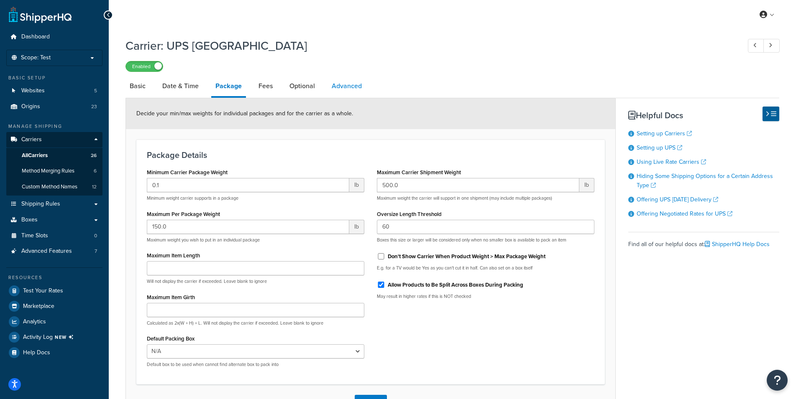
click at [354, 83] on link "Advanced" at bounding box center [347, 86] width 38 height 20
select select "false"
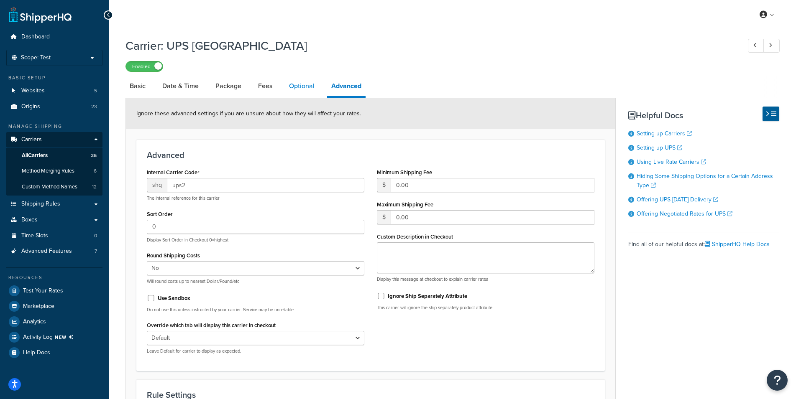
click at [303, 85] on link "Optional" at bounding box center [302, 86] width 34 height 20
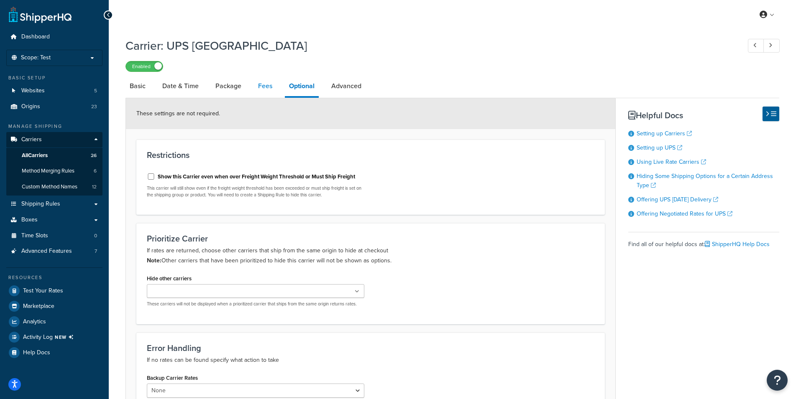
click at [264, 88] on link "Fees" at bounding box center [265, 86] width 23 height 20
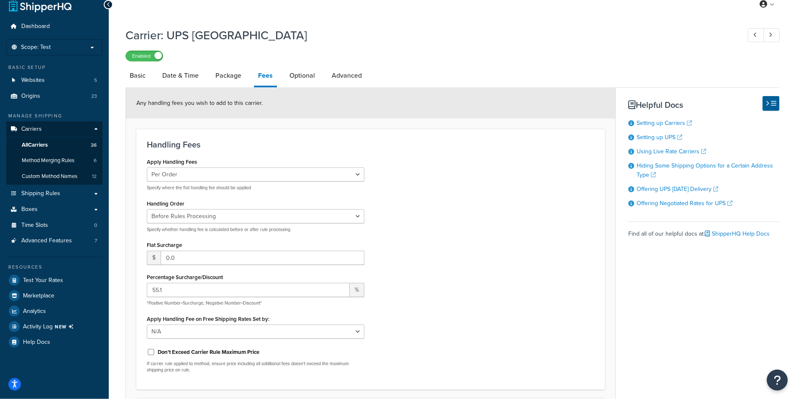
scroll to position [7, 0]
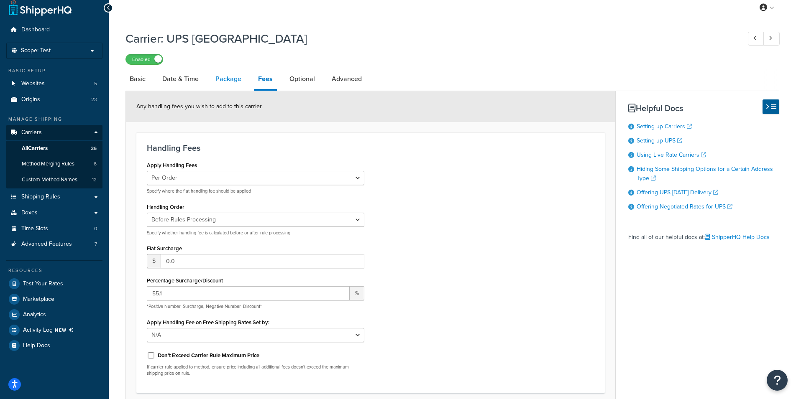
click at [235, 72] on link "Package" at bounding box center [228, 79] width 34 height 20
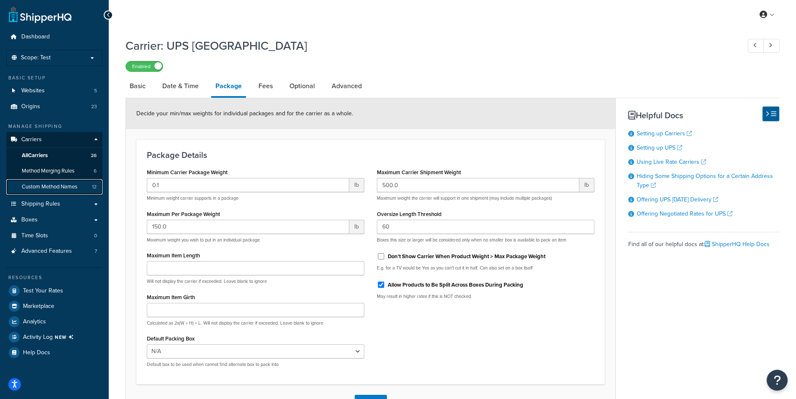
click at [56, 187] on span "Custom Method Names" at bounding box center [50, 187] width 56 height 7
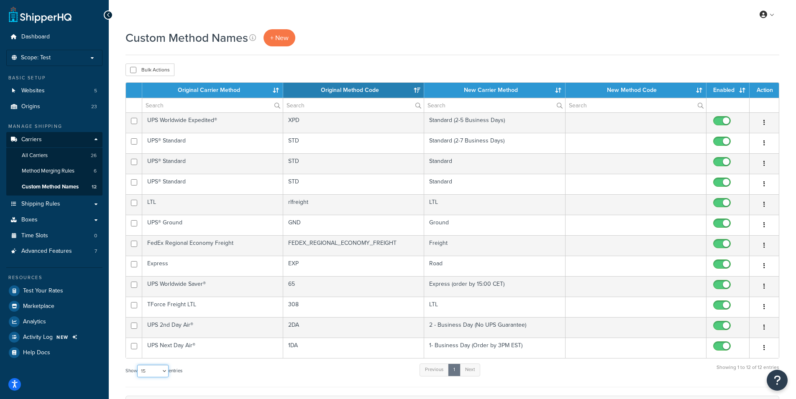
click at [137, 365] on select "10 15 25 50 100" at bounding box center [152, 371] width 31 height 13
select select "100"
click option "100" at bounding box center [0, 0] width 0 height 0
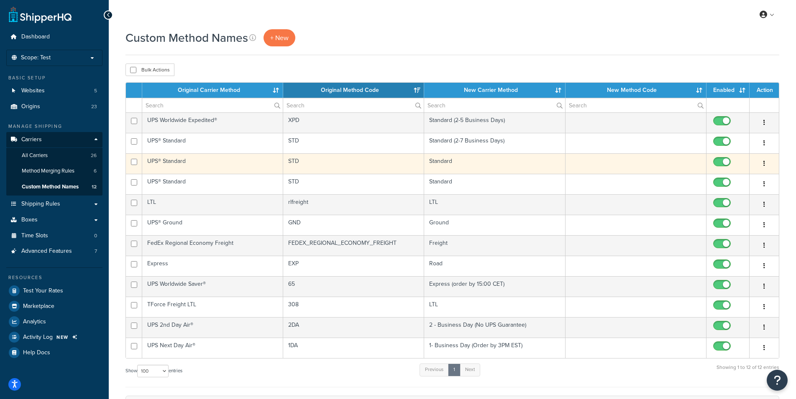
click at [485, 167] on td "Standard" at bounding box center [494, 164] width 141 height 20
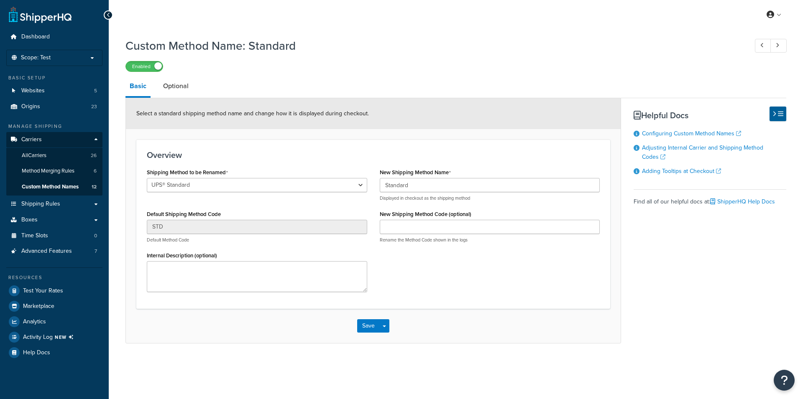
select select "650368"
click at [175, 89] on link "Optional" at bounding box center [176, 86] width 34 height 20
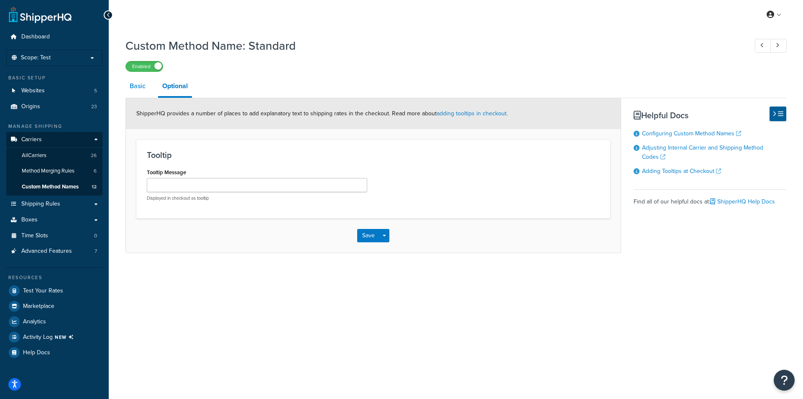
click at [131, 89] on link "Basic" at bounding box center [137, 86] width 24 height 20
select select "650368"
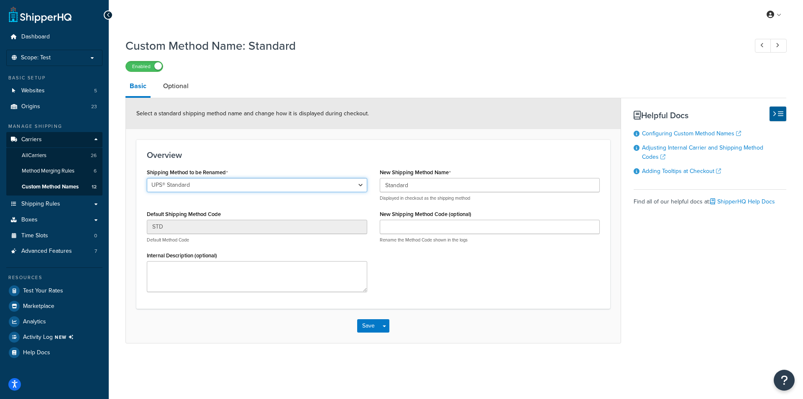
click at [147, 178] on select "Ground 2nd Day Home Delivery First Overnight Priority Overnight International E…" at bounding box center [257, 185] width 220 height 14
click at [316, 149] on div "Overview Shipping Method to be Renamed Ground 2nd Day Home Delivery First Overn…" at bounding box center [373, 224] width 474 height 169
click at [147, 178] on select "Ground 2nd Day Home Delivery First Overnight Priority Overnight International E…" at bounding box center [257, 185] width 220 height 14
click at [266, 144] on div "Overview Shipping Method to be Renamed Ground 2nd Day Home Delivery First Overn…" at bounding box center [373, 224] width 474 height 169
click at [382, 186] on input "Standard" at bounding box center [490, 185] width 220 height 14
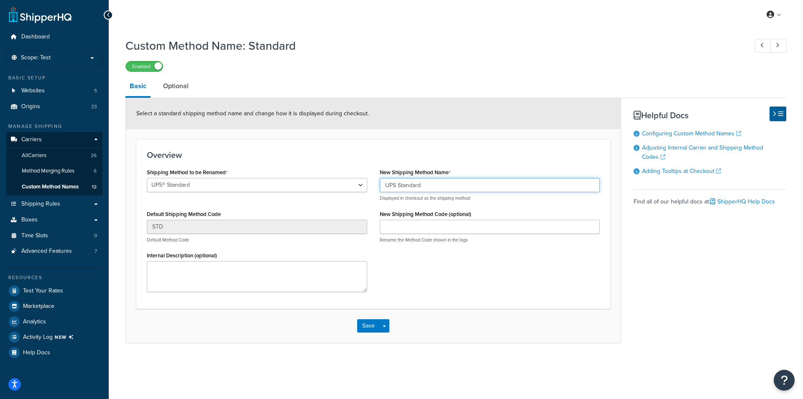
click at [476, 186] on input "UPS Standard" at bounding box center [490, 185] width 220 height 14
type input "UPS Standard - CA Post Not Available"
click at [371, 333] on button "Save" at bounding box center [368, 326] width 23 height 13
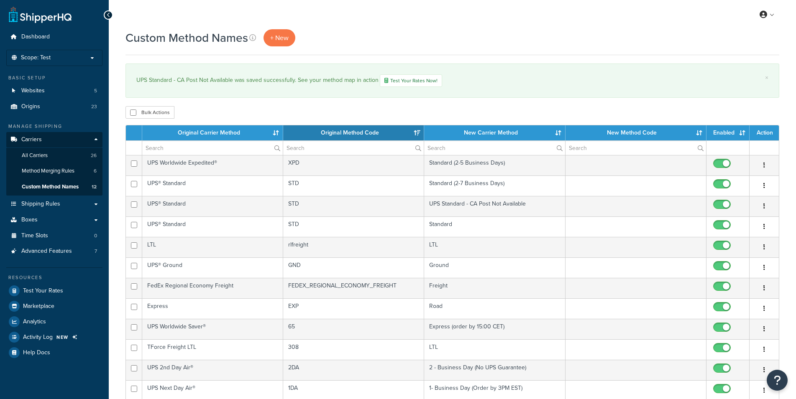
select select "15"
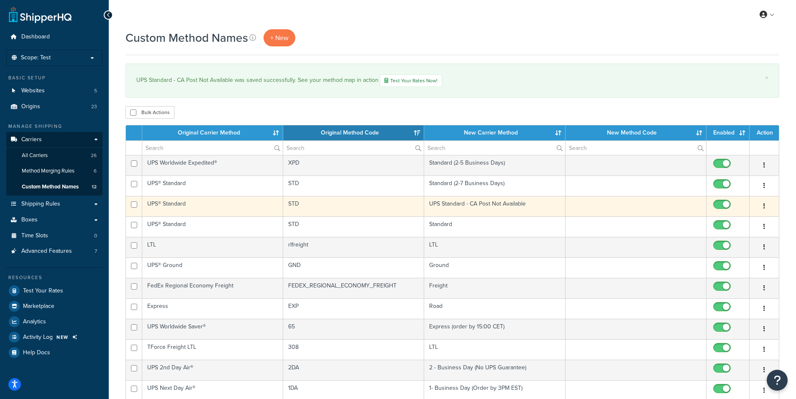
click at [489, 206] on td "UPS Standard - CA Post Not Available" at bounding box center [494, 206] width 141 height 20
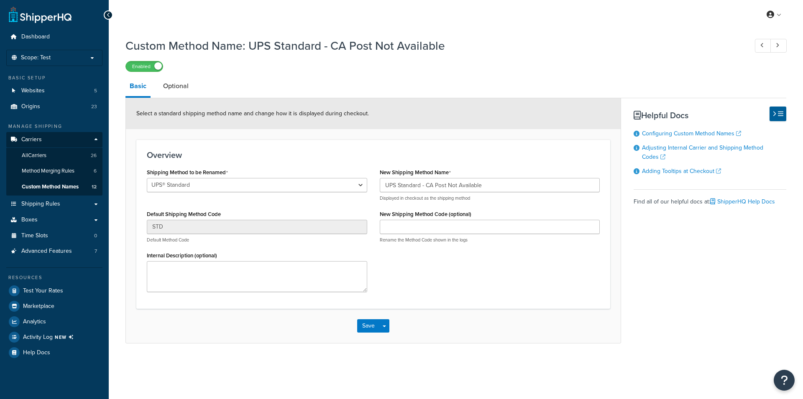
select select "650368"
drag, startPoint x: 494, startPoint y: 186, endPoint x: 421, endPoint y: 188, distance: 73.6
click at [421, 188] on input "UPS Standard - CA Post Not Available" at bounding box center [490, 185] width 220 height 14
drag, startPoint x: 399, startPoint y: 184, endPoint x: 363, endPoint y: 188, distance: 35.8
click at [380, 188] on input "UPS Standard" at bounding box center [490, 185] width 220 height 14
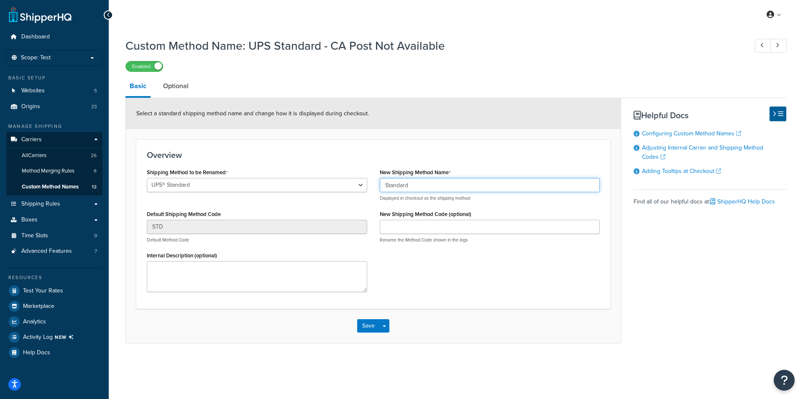
type input "Standard"
click at [327, 143] on div "Overview Shipping Method to be Renamed Ground 2nd Day Home Delivery First Overn…" at bounding box center [373, 224] width 474 height 169
click at [367, 333] on button "Save" at bounding box center [368, 326] width 23 height 13
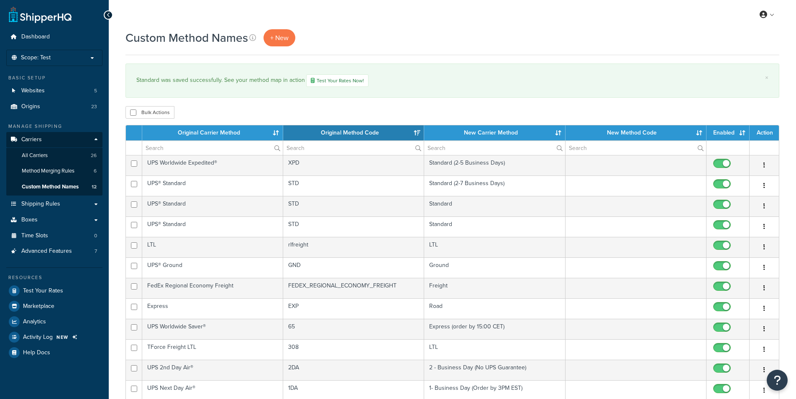
select select "15"
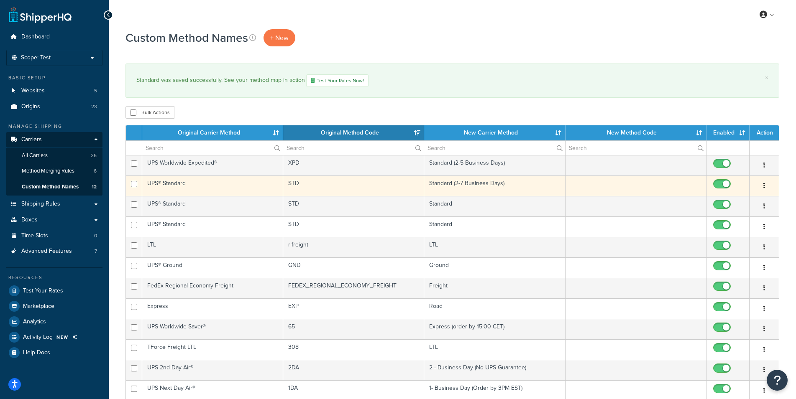
click at [467, 190] on td "Standard (2-7 Business Days)" at bounding box center [494, 186] width 141 height 20
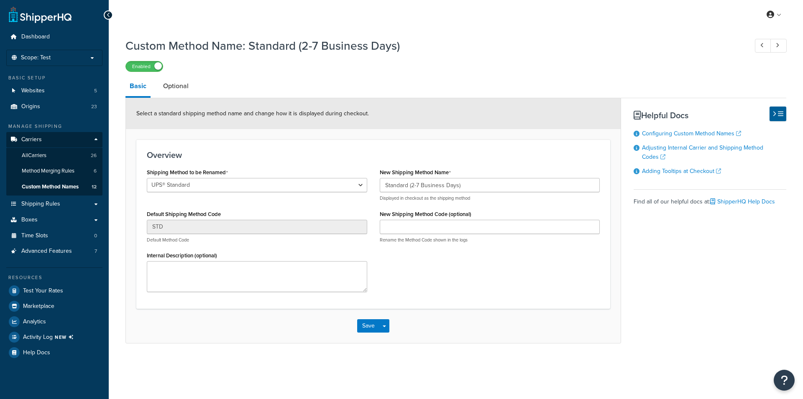
select select "650372"
click at [246, 74] on div "Custom Method Name: Standard (2-7 Business Days) Enabled Basic Optional Select …" at bounding box center [455, 188] width 661 height 310
click at [176, 82] on link "Optional" at bounding box center [176, 86] width 34 height 20
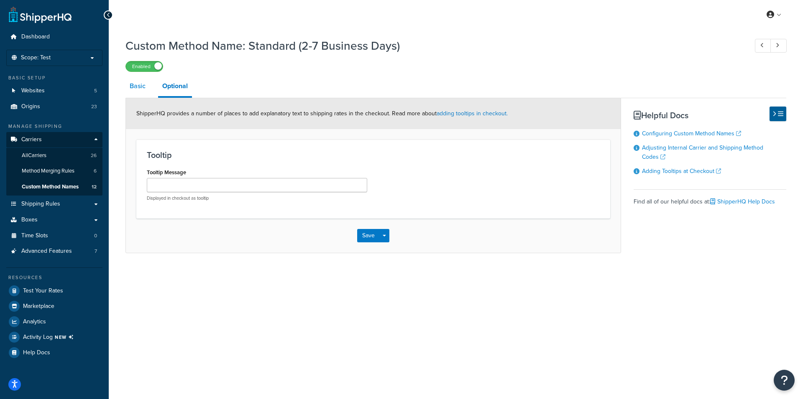
click at [140, 89] on link "Basic" at bounding box center [137, 86] width 24 height 20
select select "650372"
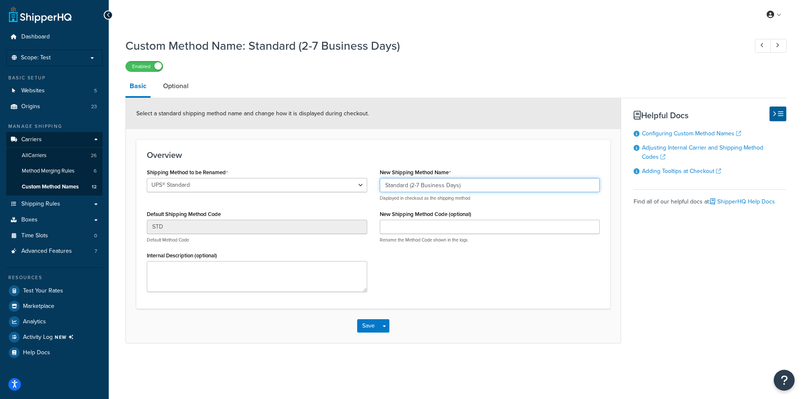
click at [484, 187] on input "Standard (2-7 Business Days)" at bounding box center [490, 185] width 220 height 14
click at [470, 184] on input "Standard (2-7 Business Days) NO CA Post Available" at bounding box center [490, 185] width 220 height 14
type input "Standard (2-7 Business Days) No CA Post Available"
click at [385, 333] on button "Save Dropdown" at bounding box center [384, 326] width 10 height 13
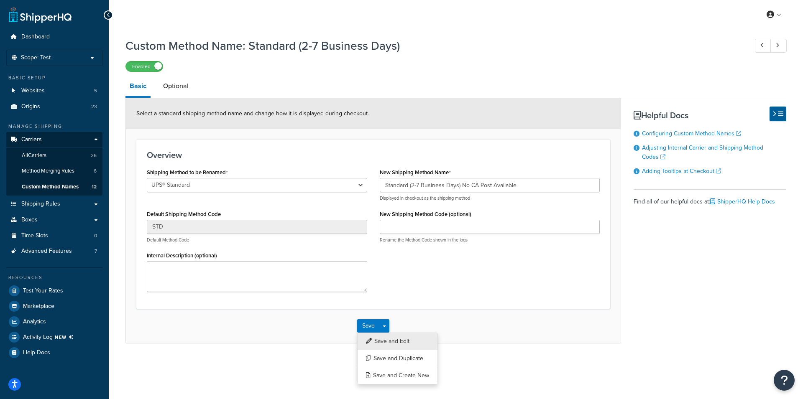
click at [376, 350] on button "Save and Edit" at bounding box center [397, 342] width 81 height 18
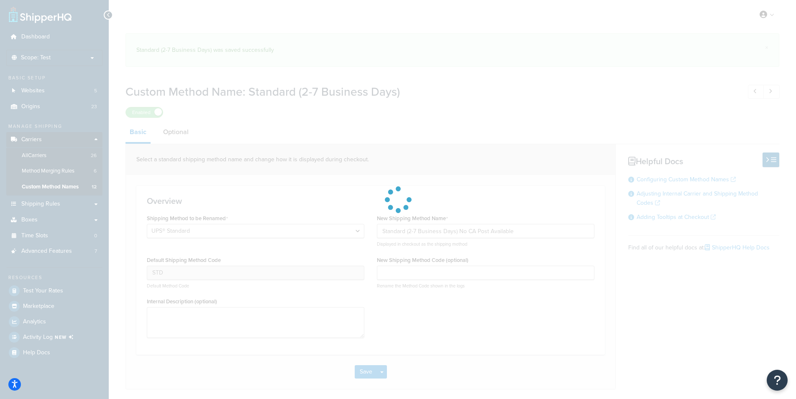
select select "650372"
